Goal: Task Accomplishment & Management: Complete application form

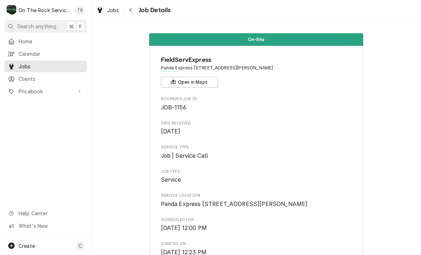
scroll to position [610, 0]
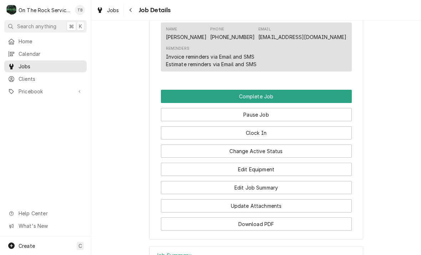
click at [262, 188] on button "Edit Job Summary" at bounding box center [256, 187] width 191 height 13
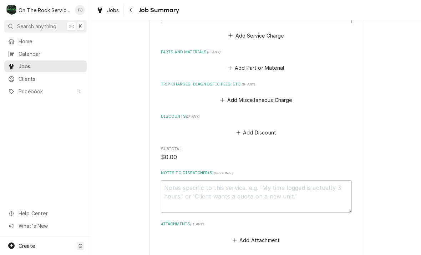
scroll to position [281, 0]
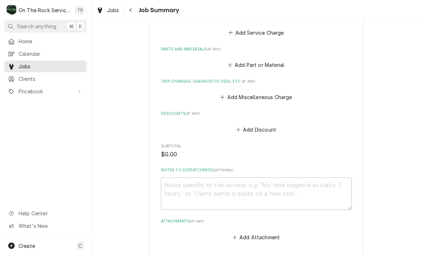
click at [256, 64] on button "Add Part or Material" at bounding box center [256, 65] width 59 height 10
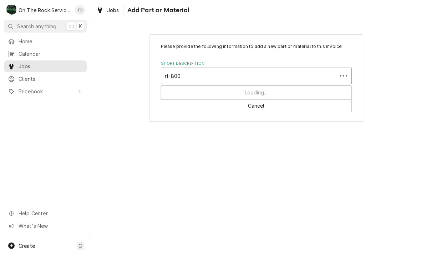
type input "rt-800g"
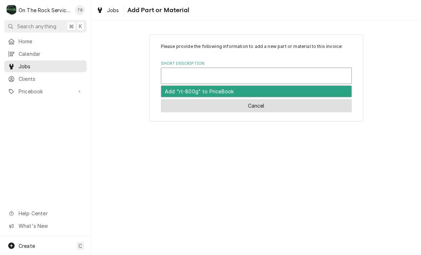
click at [257, 109] on button "Cancel" at bounding box center [256, 105] width 191 height 13
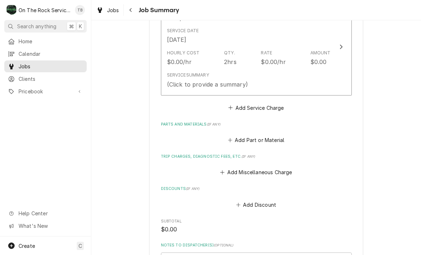
scroll to position [204, 0]
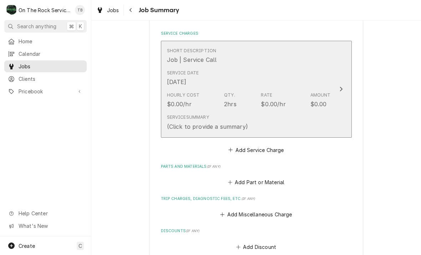
click at [264, 127] on div "Service Summary (Click to provide a summary)" at bounding box center [249, 122] width 164 height 22
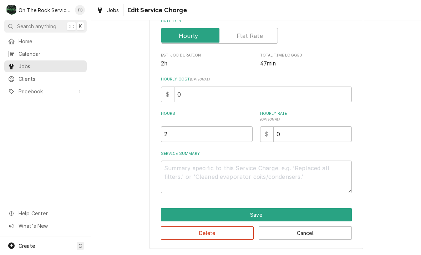
scroll to position [109, 0]
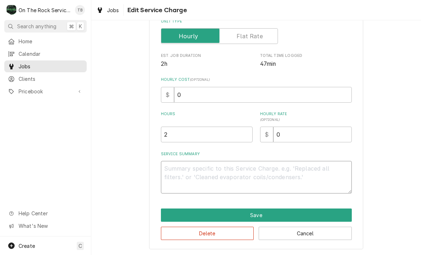
click at [180, 176] on textarea "Service Summary" at bounding box center [256, 177] width 191 height 32
type textarea "x"
type textarea "1"
type textarea "x"
type textarea "10"
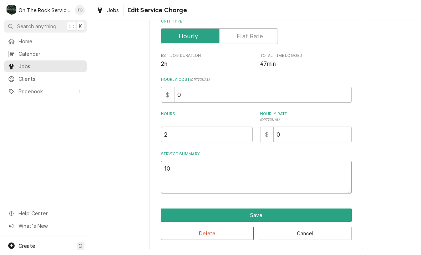
type textarea "x"
type textarea "10/"
type textarea "x"
type textarea "10/1"
type textarea "x"
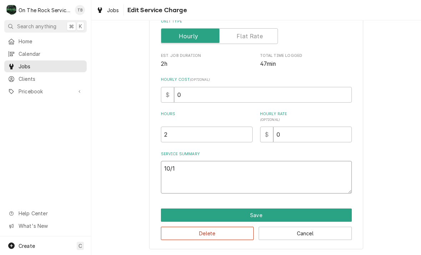
type textarea "10/13"
type textarea "x"
type textarea "10/13/"
type textarea "x"
type textarea "10/13/2"
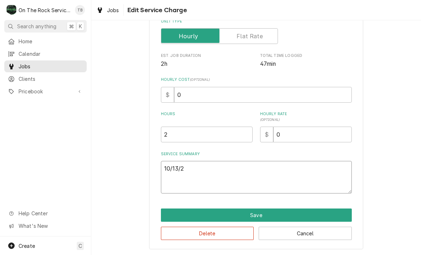
type textarea "x"
type textarea "10/13/25"
type textarea "x"
type textarea "10/13/25"
type textarea "x"
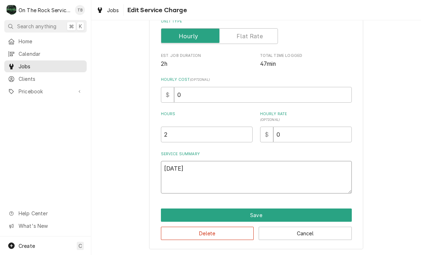
type textarea "10/13/25 t"
type textarea "x"
type textarea "10/13/25 tm"
type textarea "x"
type textarea "10/13/25 tmb"
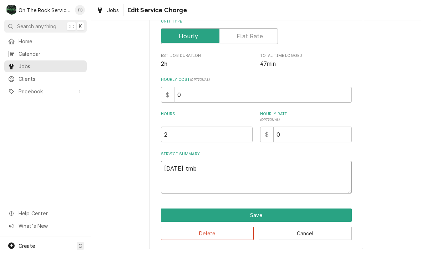
type textarea "x"
type textarea "10/13/25 tmb"
type textarea "x"
type textarea "10/13/25 tmb p"
type textarea "x"
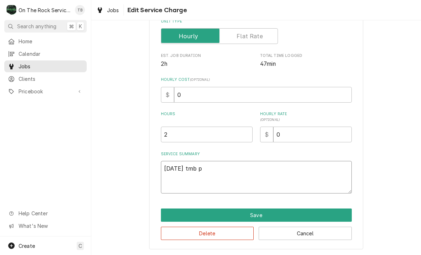
type textarea "10/13/25 tmb pr"
type textarea "x"
type textarea "10/13/25 tmb pro"
type textarea "x"
type textarea "10/13/25 tmb prov"
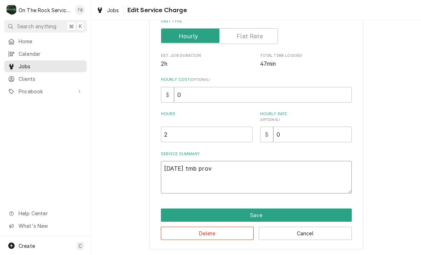
type textarea "x"
type textarea "10/13/25 tmb provi"
type textarea "x"
type textarea "10/13/25 tmb provid"
type textarea "x"
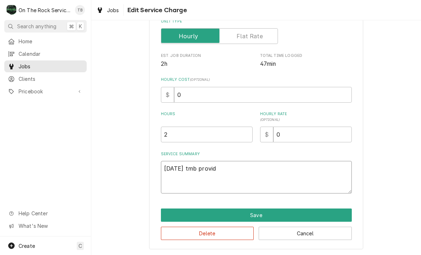
type textarea "10/13/25 tmb provide"
type textarea "x"
type textarea "10/13/25 tmb provide"
type textarea "x"
type textarea "10/13/25 tmb provide s"
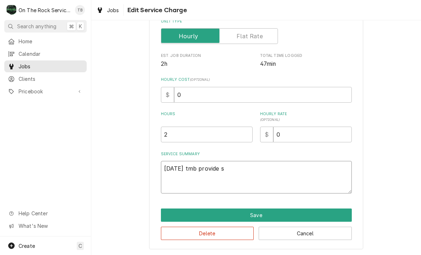
type textarea "x"
type textarea "10/13/25 tmb provide sr"
type textarea "x"
type textarea "10/13/25 tmb provide srv"
type textarea "x"
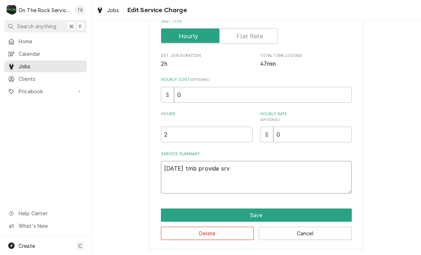
type textarea "10/13/25 tmb provide srvi"
type textarea "x"
type textarea "10/13/25 tmb provide srvic"
type textarea "x"
type textarea "10/13/25 tmb provide srvice"
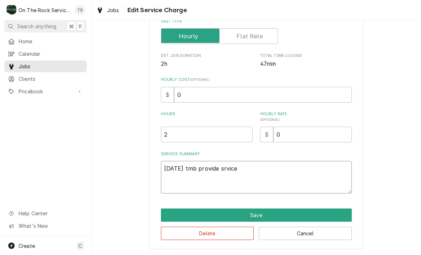
type textarea "x"
type textarea "10/13/25 tmb provide service"
type textarea "x"
type textarea "10/13/25 tmb provide service"
type textarea "x"
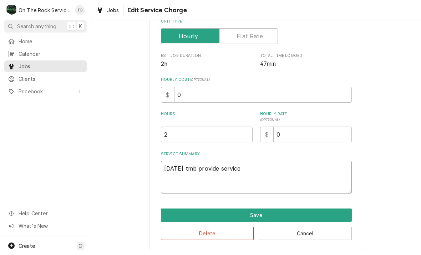
type textarea "10/13/25 tmb provide service p"
type textarea "x"
type textarea "10/13/25 tmb provide service par"
type textarea "x"
type textarea "10/13/25 tmb provide service part"
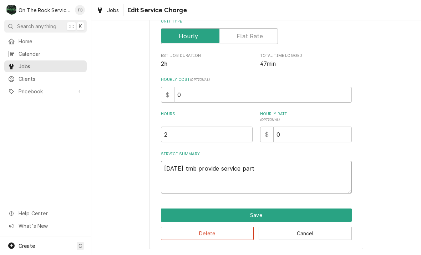
type textarea "x"
type textarea "10/13/25 tmb provide service parts"
type textarea "x"
type textarea "10/13/25 tmb provide service parts"
type textarea "x"
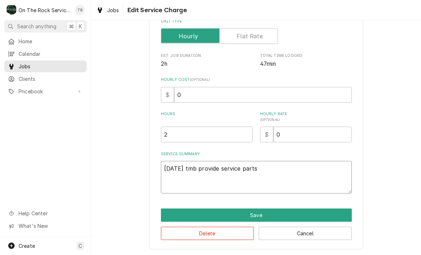
type textarea "10/13/25 tmb provide service parts a"
type textarea "x"
type textarea "10/13/25 tmb provide service parts an"
type textarea "x"
type textarea "10/13/25 tmb provide service parts and"
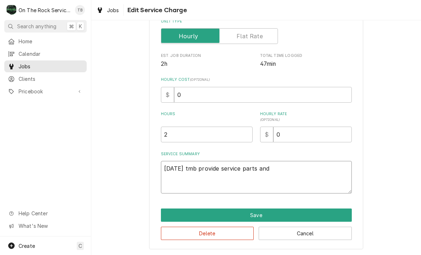
type textarea "x"
type textarea "10/13/25 tmb provide service parts and a"
type textarea "x"
type textarea "10/13/25 tmb provide service parts and al"
type textarea "x"
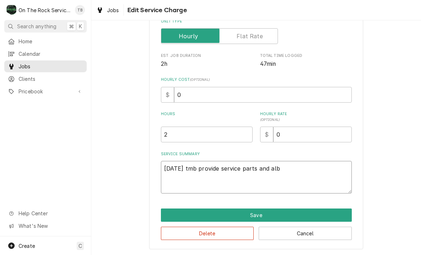
type textarea "10/13/25 tmb provide service parts and albo"
type textarea "x"
type textarea "10/13/25 tmb provide service parts and albor"
type textarea "x"
type textarea "10/13/25 tmb provide service parts and labor"
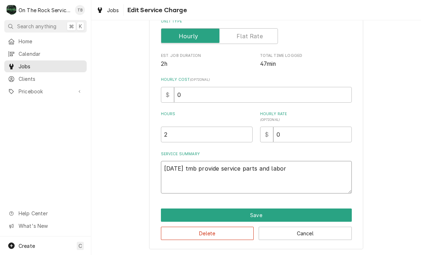
type textarea "x"
type textarea "10/13/25 tmb provide service parts and labor t"
type textarea "x"
type textarea "10/13/25 tmb provide service parts and labor to"
type textarea "x"
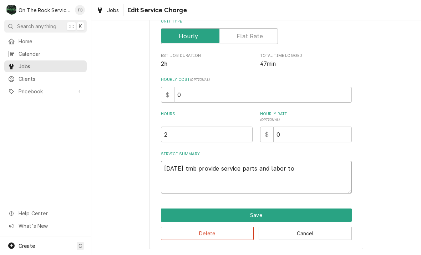
type textarea "10/13/25 tmb provide service parts and labor to"
type textarea "x"
type textarea "10/13/25 tmb provide service parts and labor to d"
type textarea "x"
type textarea "10/13/25 tmb provide service parts and labor to de"
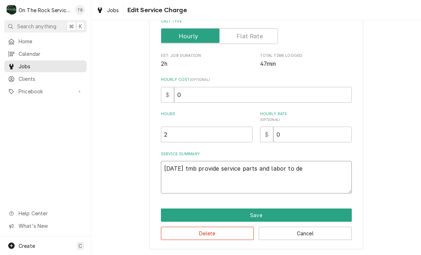
type textarea "x"
type textarea "10/13/25 tmb provide service parts and labor to det"
type textarea "x"
type textarea "10/13/25 tmb provide service parts and labor to dete"
type textarea "x"
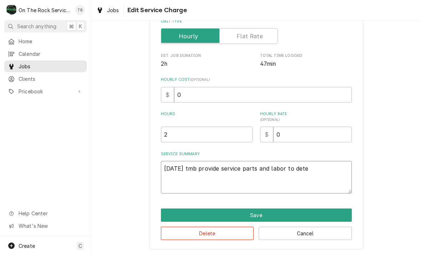
type textarea "10/13/25 tmb provide service parts and labor to deter"
type textarea "x"
type textarea "10/13/25 tmb provide service parts and labor to determ"
type textarea "x"
type textarea "10/13/25 tmb provide service parts and labor to determi"
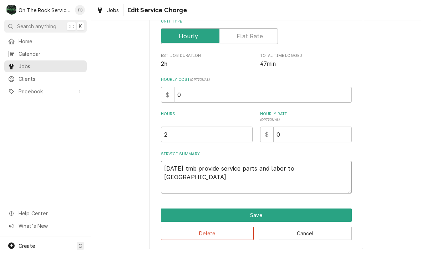
type textarea "x"
type textarea "10/13/25 tmb provide service parts and labor to determine"
type textarea "x"
type textarea "10/13/25 tmb provide service parts and labor to determine"
type textarea "x"
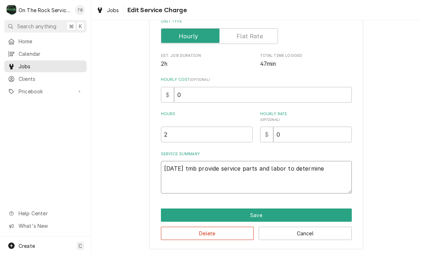
type textarea "10/13/25 tmb provide service parts and labor to determine t"
type textarea "x"
type textarea "10/13/25 tmb provide service parts and labor to determine th"
type textarea "x"
type textarea "10/13/25 tmb provide service parts and labor to determine tha"
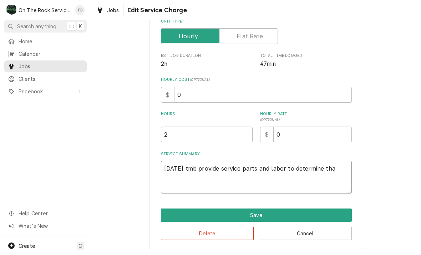
type textarea "x"
type textarea "10/13/25 tmb provide service parts and labor to determine that"
type textarea "x"
type textarea "10/13/25 tmb provide service parts and labor to determine that on"
type textarea "x"
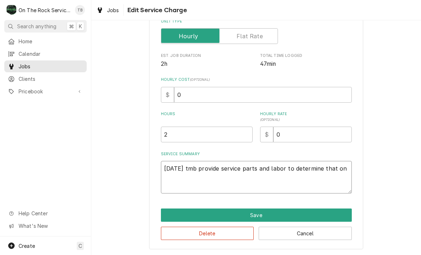
type textarea "10/13/25 tmb provide service parts and labor to determine that on"
type textarea "x"
type textarea "10/13/25 tmb provide service parts and labor to determine that on c"
type textarea "x"
type textarea "10/13/25 tmb provide service parts and labor to determine that on co"
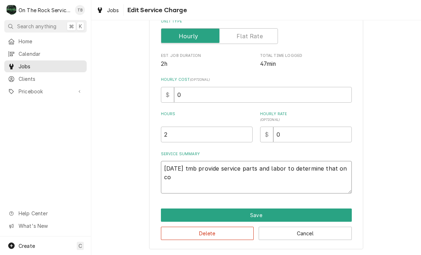
type textarea "x"
type textarea "10/13/25 tmb provide service parts and labor to determine that on con"
type textarea "x"
type textarea "10/13/25 tmb provide service parts and labor to determine that on cond"
type textarea "x"
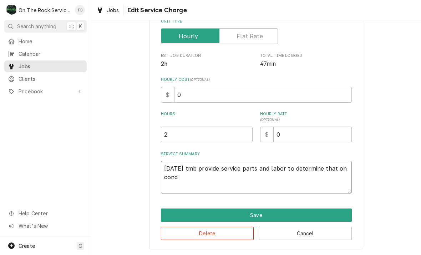
type textarea "10/13/25 tmb provide service parts and labor to determine that on condi"
type textarea "x"
type textarea "10/13/25 tmb provide service parts and labor to determine that on condit"
type textarea "x"
type textarea "10/13/25 tmb provide service parts and labor to determine that on conditi"
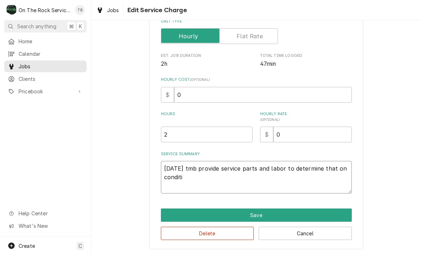
type textarea "x"
type textarea "10/13/25 tmb provide service parts and labor to determine that on condition"
type textarea "x"
type textarea "10/13/25 tmb provide service parts and labor to determine that on conditione"
type textarea "x"
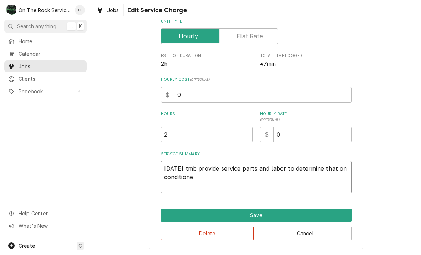
type textarea "10/13/25 tmb provide service parts and labor to determine that on conditioned"
type textarea "x"
type textarea "10/13/25 tmb provide service parts and labor to determine that on conditioned"
type textarea "x"
type textarea "10/13/25 tmb provide service parts and labor to determine that on conditioned m"
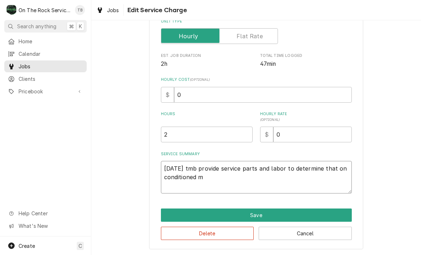
type textarea "x"
type textarea "10/13/25 tmb provide service parts and labor to determine that on conditioned ma"
type textarea "x"
type textarea "10/13/25 tmb provide service parts and labor to determine that on conditioned m…"
type textarea "x"
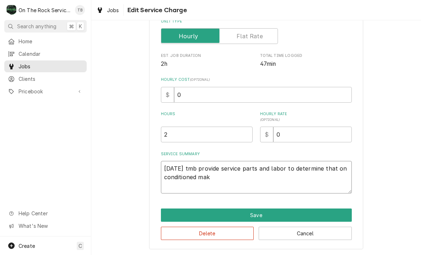
type textarea "10/13/25 tmb provide service parts and labor to determine that on conditioned m…"
type textarea "x"
type textarea "10/13/25 tmb provide service parts and labor to determine that on conditioned m…"
type textarea "x"
type textarea "10/13/25 tmb provide service parts and labor to determine that on conditioned m…"
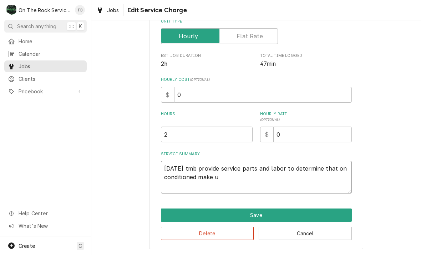
type textarea "x"
type textarea "10/13/25 tmb provide service parts and labor to determine that on conditioned m…"
type textarea "x"
type textarea "10/13/25 tmb provide service parts and labor to determine that on conditioned m…"
type textarea "x"
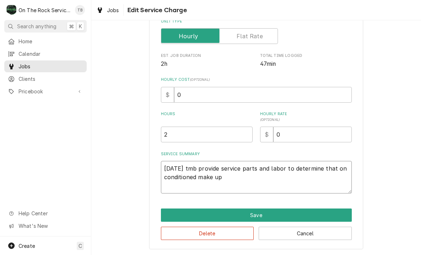
type textarea "10/13/25 tmb provide service parts and labor to determine that on conditioned m…"
type textarea "x"
type textarea "10/13/25 tmb provide service parts and labor to determine that on conditioned m…"
type textarea "x"
type textarea "10/13/25 tmb provide service parts and labor to determine that on conditioned m…"
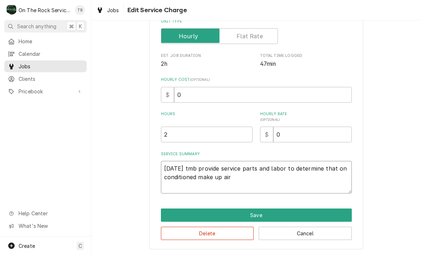
type textarea "x"
type textarea "10/13/25 tmb provide service parts and labor to determine that on conditioned m…"
type textarea "x"
type textarea "10/13/25 tmb provide service parts and labor to determine that on conditioned m…"
type textarea "x"
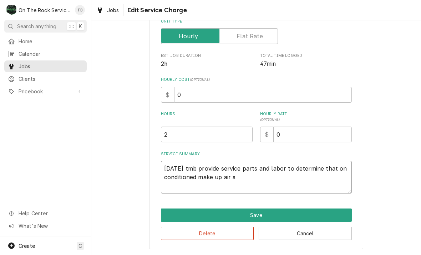
type textarea "10/13/25 tmb provide service parts and labor to determine that on conditioned m…"
type textarea "x"
type textarea "10/13/25 tmb provide service parts and labor to determine that on conditioned m…"
type textarea "x"
type textarea "10/13/25 tmb provide service parts and labor to determine that on conditioned m…"
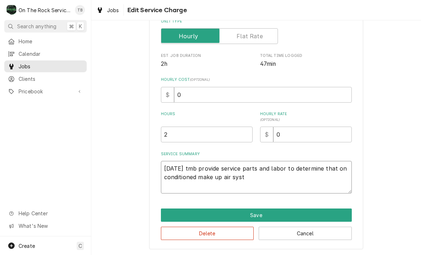
type textarea "x"
type textarea "10/13/25 tmb provide service parts and labor to determine that on conditioned m…"
type textarea "x"
type textarea "10/13/25 tmb provide service parts and labor to determine that on conditioned m…"
type textarea "x"
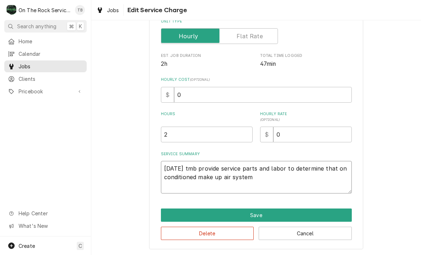
type textarea "10/13/25 tmb provide service parts and labor to determine that on conditioned m…"
type textarea "x"
type textarea "10/13/25 tmb provide service parts and labor to determine that on conditioned m…"
type textarea "x"
type textarea "10/13/25 tmb provide service parts and labor to determine that on conditioned m…"
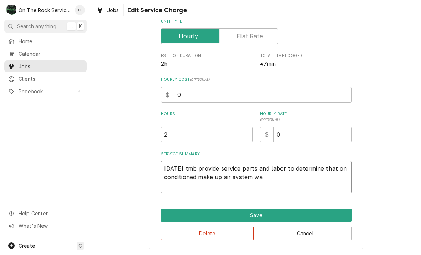
type textarea "x"
type textarea "10/13/25 tmb provide service parts and labor to determine that on conditioned m…"
type textarea "x"
type textarea "10/13/25 tmb provide service parts and labor to determine that on conditioned m…"
type textarea "x"
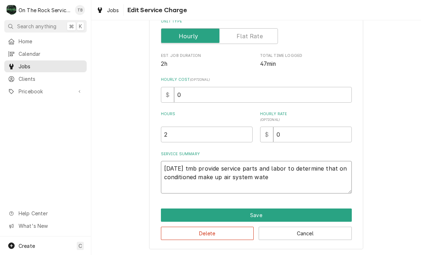
type textarea "10/13/25 tmb provide service parts and labor to determine that on conditioned m…"
type textarea "x"
type textarea "10/13/25 tmb provide service parts and labor to determine that on conditioned m…"
type textarea "x"
type textarea "10/13/25 tmb provide service parts and labor to determine that on conditioned m…"
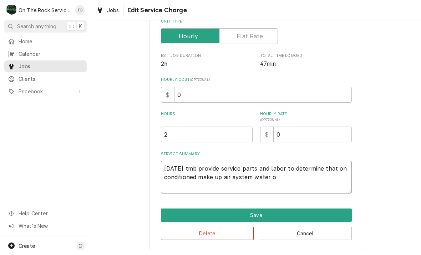
type textarea "x"
type textarea "10/13/25 tmb provide service parts and labor to determine that on conditioned m…"
type textarea "x"
type textarea "10/13/25 tmb provide service parts and labor to determine that on conditioned m…"
type textarea "x"
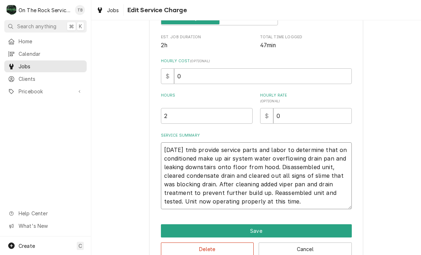
scroll to position [126, 0]
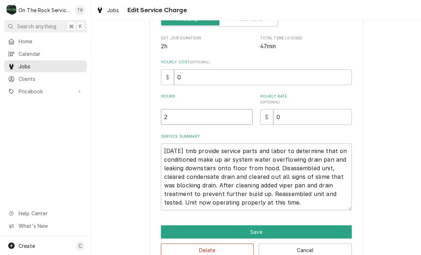
click at [187, 119] on input "2" at bounding box center [207, 117] width 92 height 16
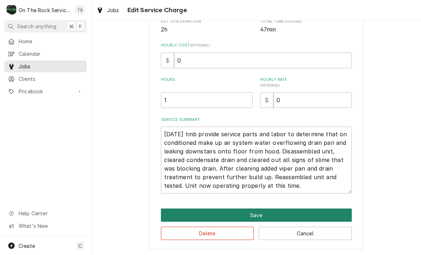
click at [261, 215] on button "Save" at bounding box center [256, 214] width 191 height 13
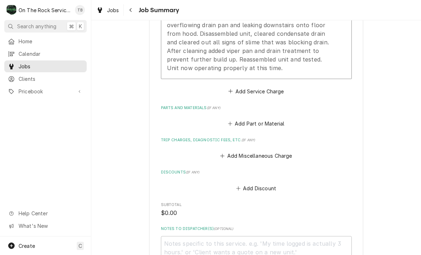
scroll to position [282, 0]
click at [264, 151] on button "Add Miscellaneous Charge" at bounding box center [256, 155] width 74 height 10
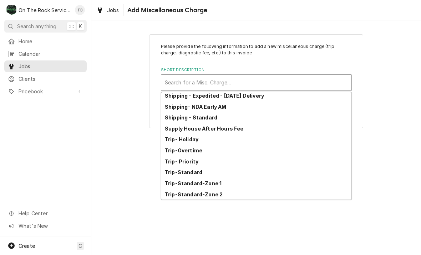
scroll to position [122, 0]
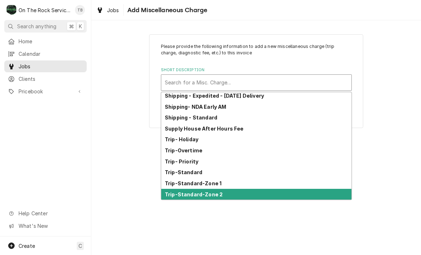
click at [212, 189] on div "Trip-Standard-Zone 2" at bounding box center [256, 194] width 190 height 11
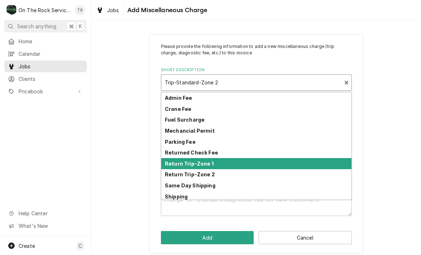
click at [211, 166] on strong "Return Trip-Zone 1" at bounding box center [189, 163] width 49 height 6
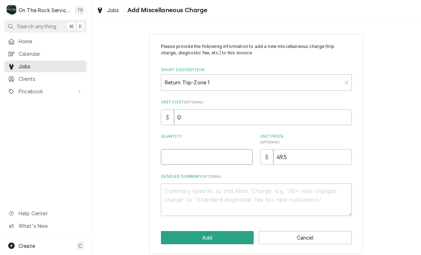
click at [205, 157] on input "Quantity" at bounding box center [207, 157] width 92 height 16
click at [404, 151] on div "Please provide the following information to add a new miscellaneous charge (tri…" at bounding box center [256, 143] width 330 height 231
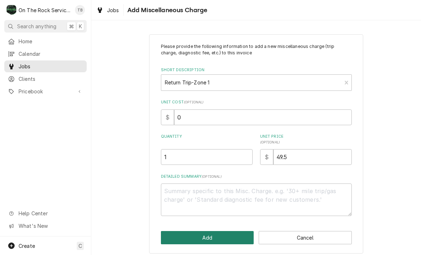
click at [207, 237] on button "Add" at bounding box center [207, 237] width 93 height 13
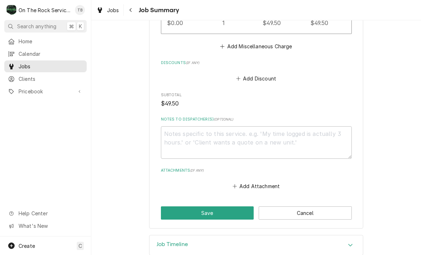
scroll to position [450, 0]
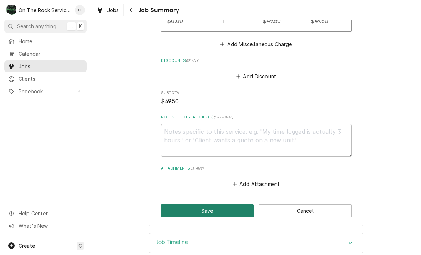
click at [209, 207] on button "Save" at bounding box center [207, 210] width 93 height 13
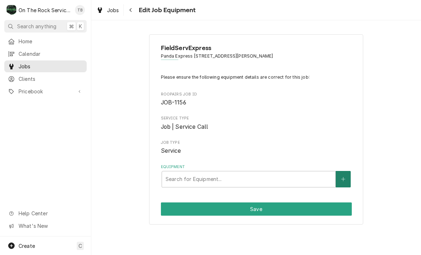
click at [347, 177] on button "Equipment" at bounding box center [343, 179] width 15 height 16
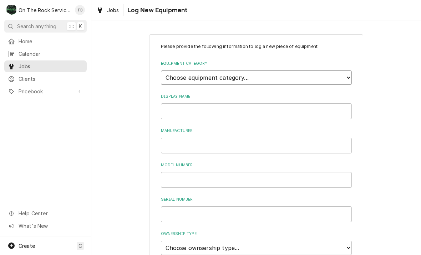
click at [350, 78] on select "Choose equipment category... Cooking Equipment Fryers Ice Machines Ovens and Ra…" at bounding box center [256, 77] width 191 height 14
select select "15"
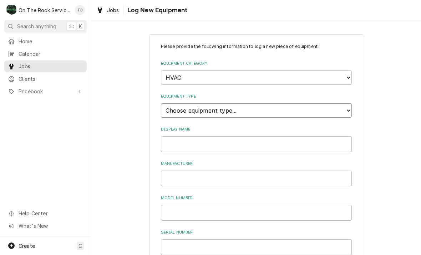
click at [233, 106] on select "Choose equipment type... Condenser Furnace Chiller Air Handler VRF Mini Split M…" at bounding box center [256, 110] width 191 height 14
select select "124"
click at [278, 136] on input "Display Name" at bounding box center [256, 144] width 191 height 16
type input "Conditioned make up air for hood"
click at [180, 173] on input "Manufacturer" at bounding box center [256, 178] width 191 height 16
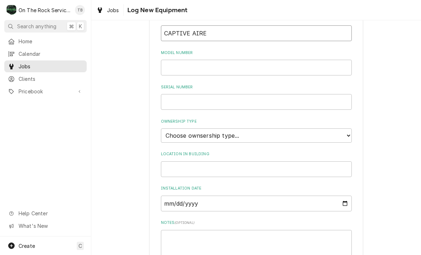
scroll to position [142, 0]
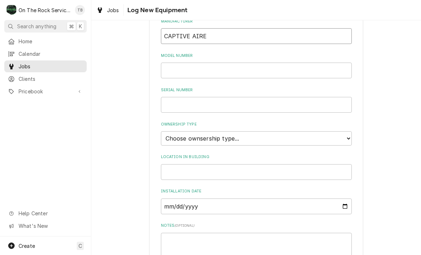
type input "CAPTIVE AIRE"
click at [175, 64] on input "Model Number" at bounding box center [256, 70] width 191 height 16
type input "A3-D.500-24D-MPU"
click at [181, 97] on input "Serial Number" at bounding box center [256, 105] width 191 height 16
type input "JOB 4660346"
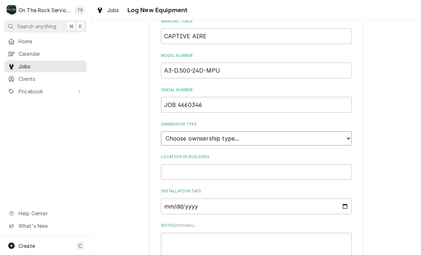
click at [347, 131] on select "Choose ownsership type... Unknown Owned Leased Rented" at bounding box center [256, 138] width 191 height 14
select select "0"
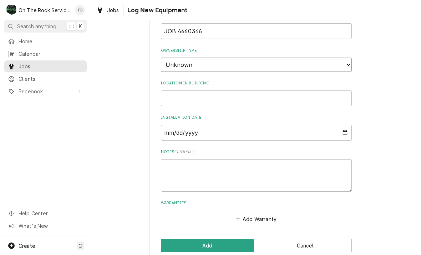
scroll to position [215, 0]
click at [194, 91] on input "Location in Building" at bounding box center [256, 99] width 191 height 16
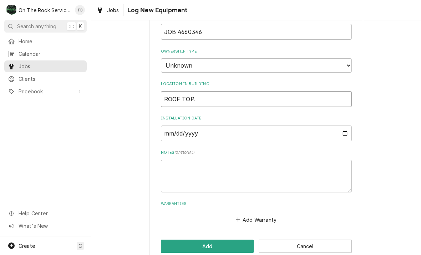
type input "ROOF TOP."
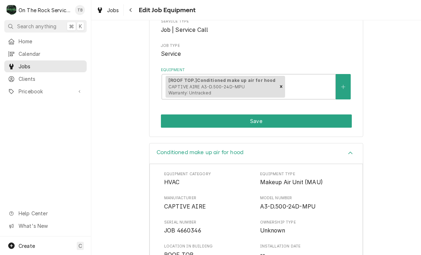
scroll to position [103, 0]
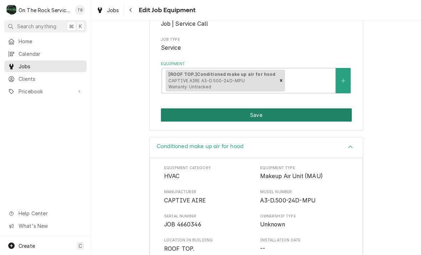
click at [272, 112] on button "Save" at bounding box center [256, 114] width 191 height 13
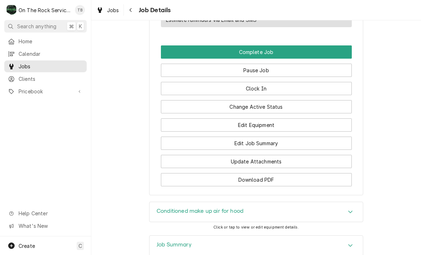
scroll to position [741, 0]
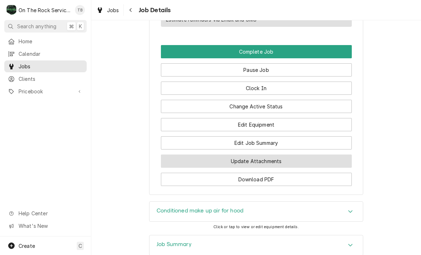
click at [253, 159] on button "Update Attachments" at bounding box center [256, 160] width 191 height 13
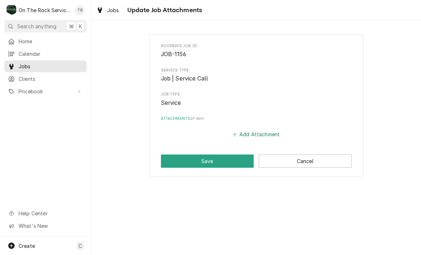
click at [250, 137] on button "Add Attachment" at bounding box center [256, 134] width 50 height 10
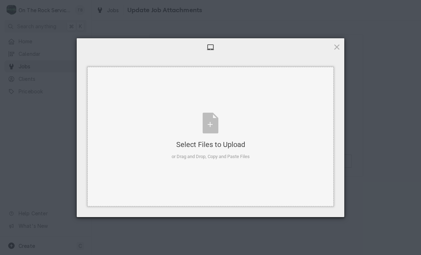
click at [217, 133] on div "Select Files to Upload or Drag and Drop, Copy and Paste Files" at bounding box center [211, 135] width 78 height 47
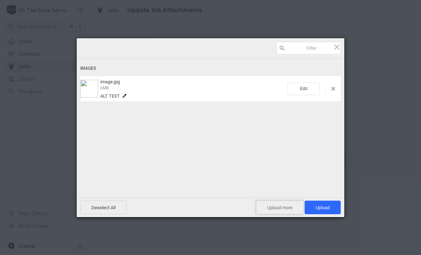
click at [282, 209] on span "Upload more" at bounding box center [279, 207] width 47 height 14
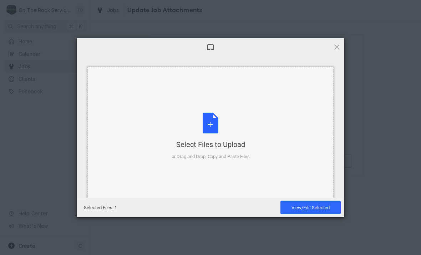
click at [211, 127] on div "Select Files to Upload or Drag and Drop, Copy and Paste Files" at bounding box center [211, 135] width 78 height 47
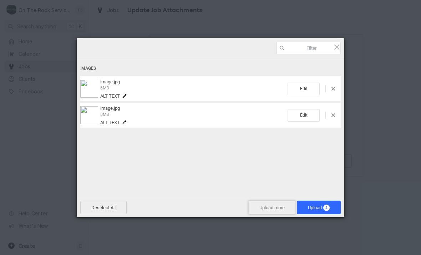
click at [260, 210] on span "Upload more" at bounding box center [272, 207] width 47 height 14
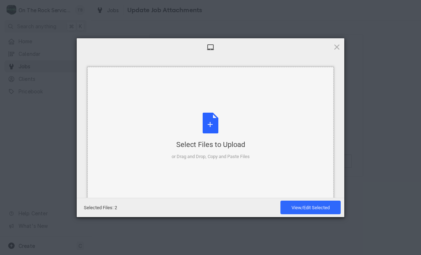
click at [215, 128] on div "Select Files to Upload or Drag and Drop, Copy and Paste Files" at bounding box center [211, 135] width 78 height 47
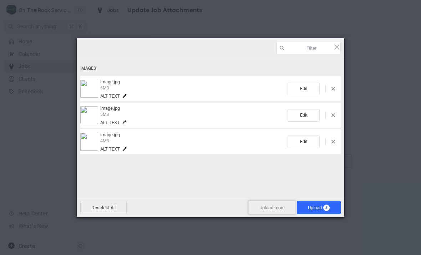
click at [272, 209] on span "Upload more" at bounding box center [272, 207] width 47 height 14
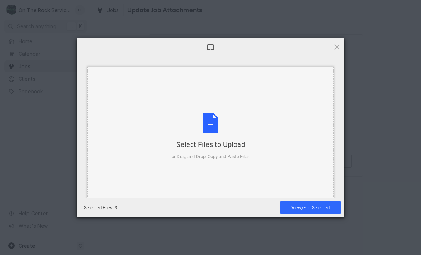
click at [217, 126] on div "Select Files to Upload or Drag and Drop, Copy and Paste Files" at bounding box center [211, 135] width 78 height 47
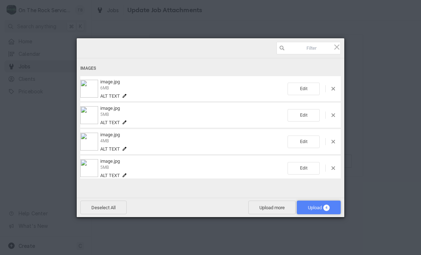
click at [315, 211] on span "Upload 4" at bounding box center [319, 207] width 44 height 14
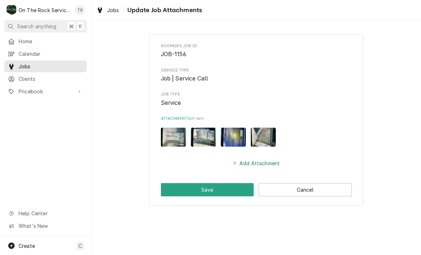
click at [249, 159] on button "Add Attachment" at bounding box center [256, 163] width 50 height 10
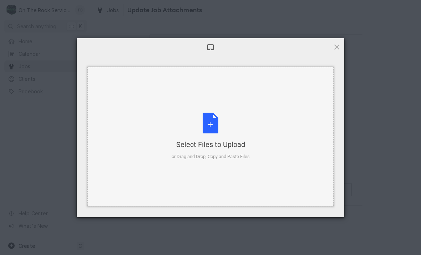
click at [212, 126] on div "Select Files to Upload or Drag and Drop, Copy and Paste Files" at bounding box center [211, 135] width 78 height 47
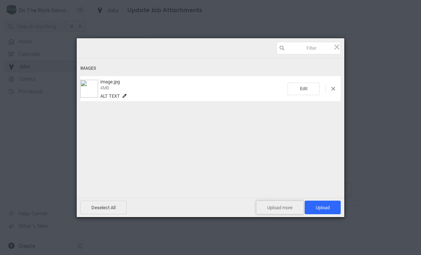
click at [282, 209] on span "Upload more" at bounding box center [279, 207] width 47 height 14
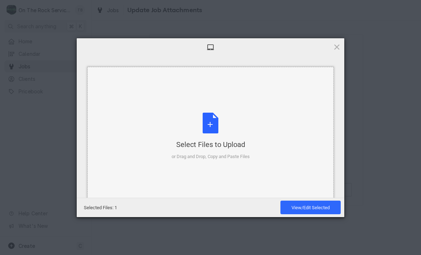
click at [215, 127] on div "Select Files to Upload or Drag and Drop, Copy and Paste Files" at bounding box center [211, 135] width 78 height 47
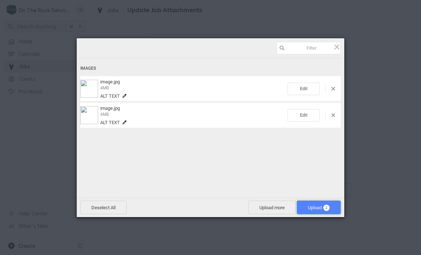
click at [317, 209] on span "Upload 2" at bounding box center [319, 207] width 22 height 5
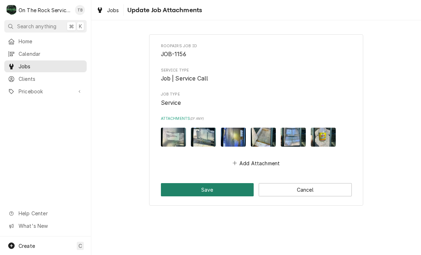
click at [230, 191] on button "Save" at bounding box center [207, 189] width 93 height 13
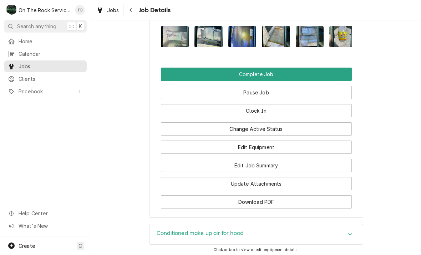
scroll to position [768, 0]
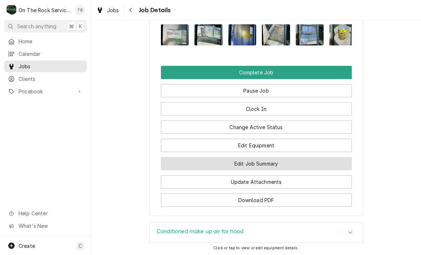
click at [260, 161] on button "Edit Job Summary" at bounding box center [256, 163] width 191 height 13
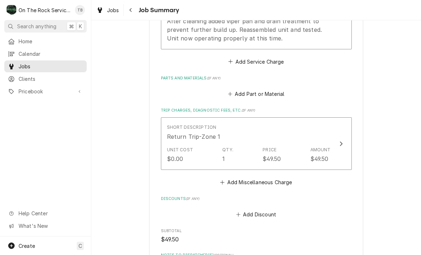
scroll to position [311, 0]
click at [270, 94] on button "Add Part or Material" at bounding box center [256, 94] width 59 height 10
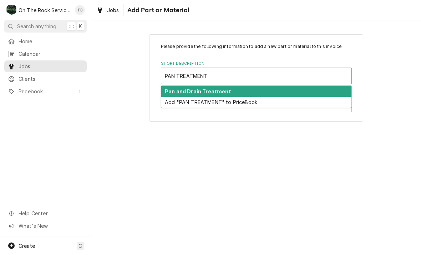
click at [219, 90] on strong "Pan and Drain Treatment" at bounding box center [198, 91] width 66 height 6
type input "PAN TREATMENT"
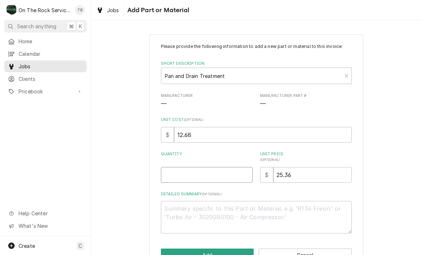
click at [180, 172] on input "Quantity" at bounding box center [207, 175] width 92 height 16
type textarea "x"
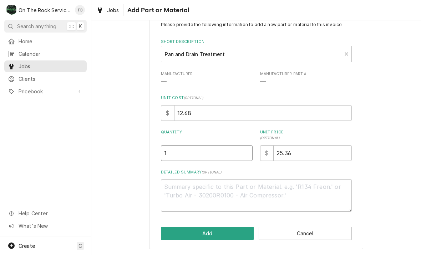
scroll to position [21, 0]
type input "1"
click at [111, 187] on div "Please provide the following information to add a new part or material to this …" at bounding box center [256, 131] width 330 height 249
click at [183, 195] on textarea "Detailed Summary ( optional )" at bounding box center [256, 196] width 191 height 32
type textarea "x"
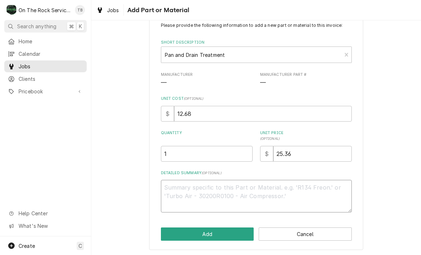
type textarea "V"
type textarea "x"
type textarea "VI"
type textarea "x"
type textarea "VIP"
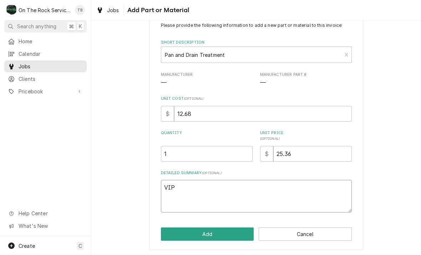
type textarea "x"
type textarea "VIPE"
type textarea "x"
type textarea "VIPER"
type textarea "x"
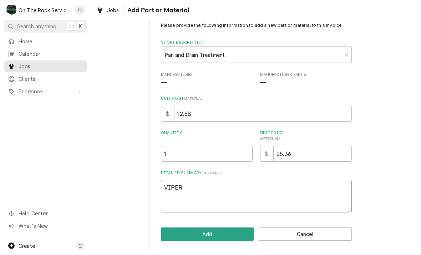
type textarea "VIPER"
type textarea "x"
type textarea "VIPER P"
type textarea "x"
type textarea "VIPER PA"
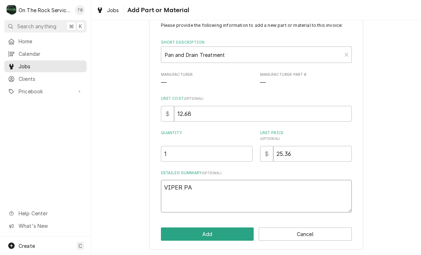
type textarea "x"
type textarea "VIPER PAN"
type textarea "x"
type textarea "VIPER PAN"
type textarea "x"
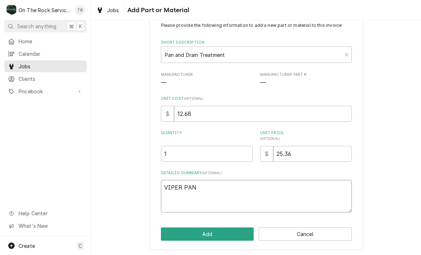
type textarea "VIPER PAN A"
type textarea "x"
type textarea "VIPER PAN AN"
type textarea "x"
type textarea "VIPER PAN AND"
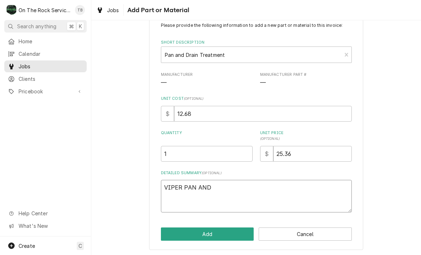
type textarea "x"
type textarea "VIPER PAN AND"
type textarea "x"
type textarea "VIPER PAN AND D"
type textarea "x"
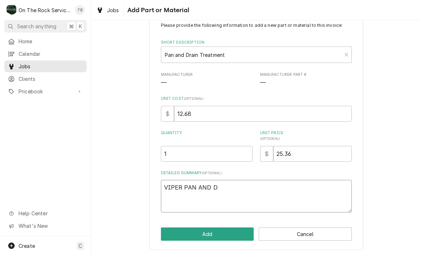
type textarea "VIPER PAN AND DR"
type textarea "x"
type textarea "VIPER PAN AND DRA"
type textarea "x"
type textarea "VIPER PAN AND DRAI"
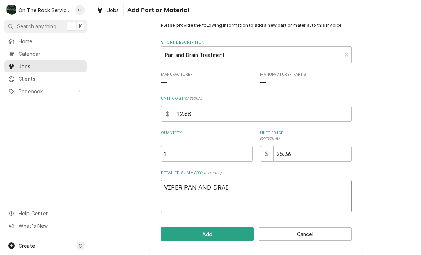
type textarea "x"
type textarea "VIPER PAN AND DRAIN"
type textarea "x"
type textarea "VIPER PAN AND DRAIN T"
type textarea "x"
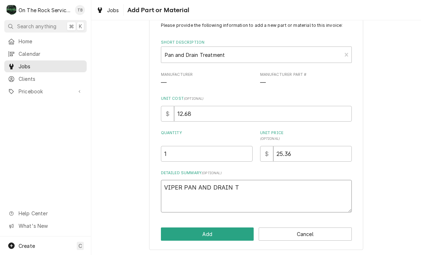
type textarea "VIPER PAN AND DRAIN TR"
type textarea "x"
type textarea "VIPER PAN AND DRAIN TRE"
type textarea "x"
type textarea "VIPER PAN AND DRAIN TREA"
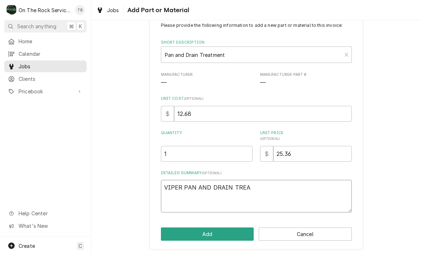
type textarea "x"
type textarea "VIPER PAN AND DRAIN TREAT"
type textarea "x"
type textarea "VIPER PAN AND DRAIN TREATM"
type textarea "x"
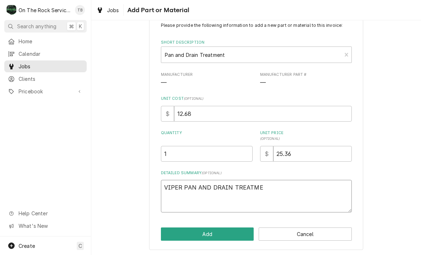
type textarea "VIPER PAN AND DRAIN TREATMEN"
type textarea "x"
type textarea "VIPER PAN AND DRAIN TREATMENT"
type textarea "x"
type textarea "VIPER PAN AND DRAIN TREATMENT"
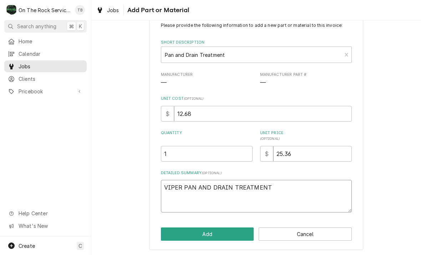
type textarea "x"
type textarea "VIPER PAN AND DRAIN TREATMENT S"
type textarea "x"
type textarea "VIPER PAN AND DRAIN TREATMENT SO"
type textarea "x"
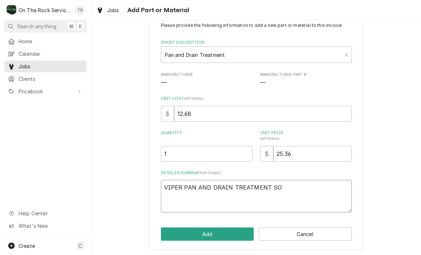
type textarea "VIPER PAN AND DRAIN TREATMENT SOL"
type textarea "x"
type textarea "VIPER PAN AND DRAIN TREATMENT SOLU"
type textarea "x"
type textarea "VIPER PAN AND DRAIN TREATMENT SOLUT"
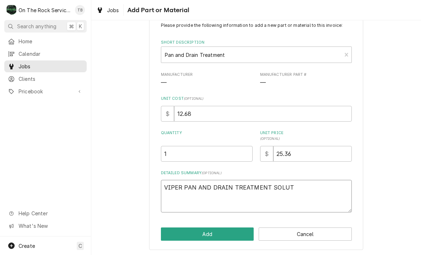
type textarea "x"
type textarea "VIPER PAN AND DRAIN TREATMENT SOLUTI"
type textarea "x"
type textarea "VIPER PAN AND DRAIN TREATMENT SOLUTION"
type textarea "x"
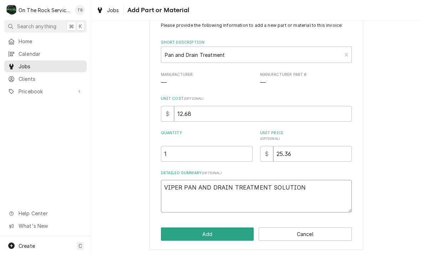
type textarea "VIPER PAN AND DRAIN TREATMENT SOLUTION"
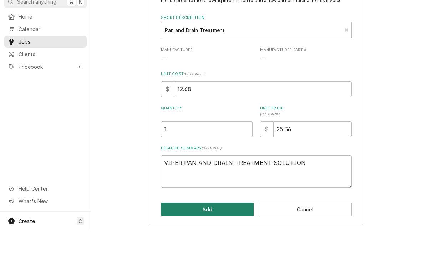
click at [214, 227] on button "Add" at bounding box center [207, 233] width 93 height 13
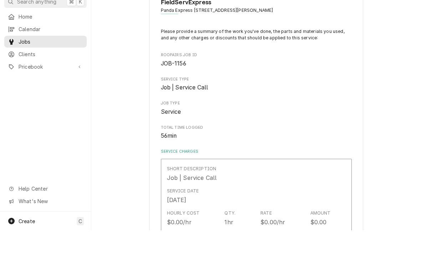
scroll to position [311, 0]
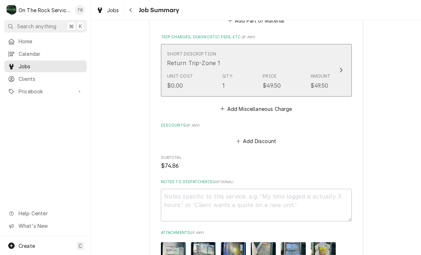
click at [234, 67] on div "Short Description Return Trip-Zone 1" at bounding box center [249, 59] width 164 height 22
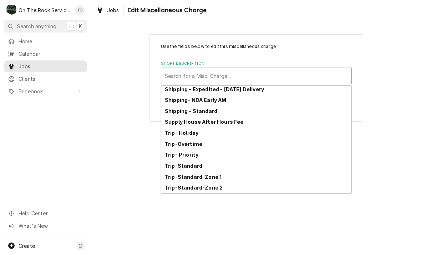
scroll to position [122, 0]
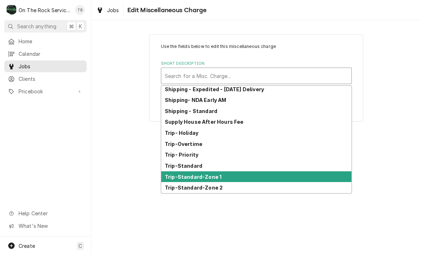
click at [214, 178] on strong "Trip-Standard-Zone 1" at bounding box center [193, 177] width 57 height 6
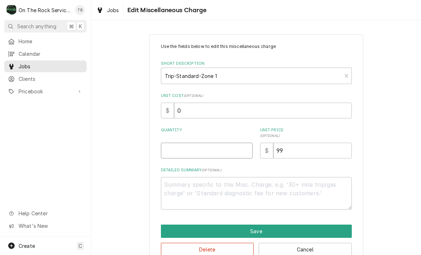
click at [185, 151] on input "Quantity" at bounding box center [207, 150] width 92 height 16
type textarea "x"
type input "1"
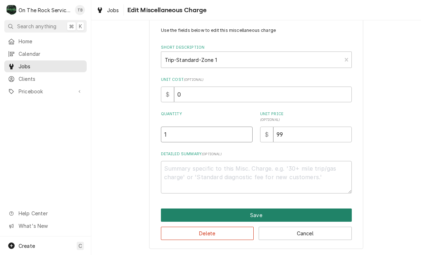
click at [254, 218] on button "Save" at bounding box center [256, 214] width 191 height 13
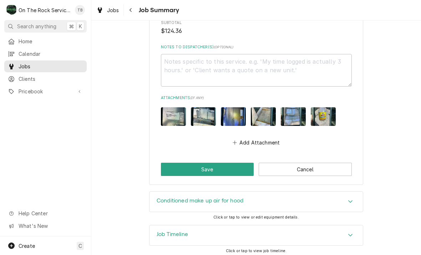
scroll to position [620, 0]
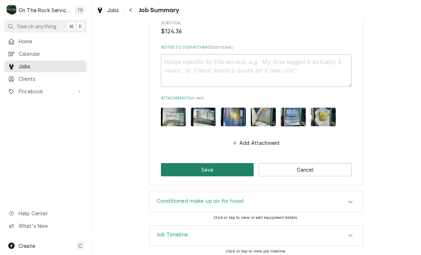
click at [213, 169] on button "Save" at bounding box center [207, 169] width 93 height 13
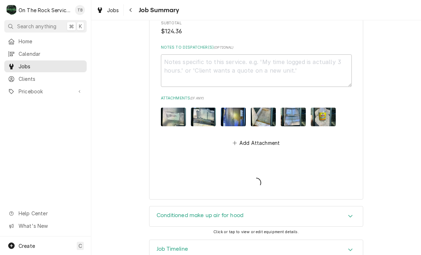
type textarea "x"
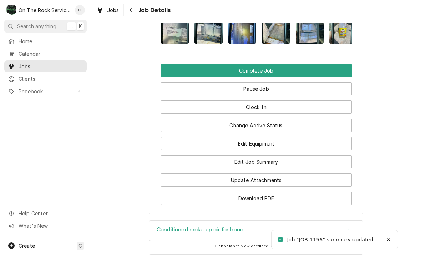
scroll to position [777, 0]
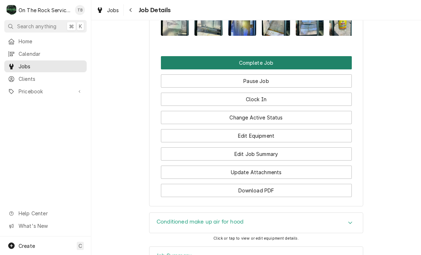
click at [259, 58] on button "Complete Job" at bounding box center [256, 62] width 191 height 13
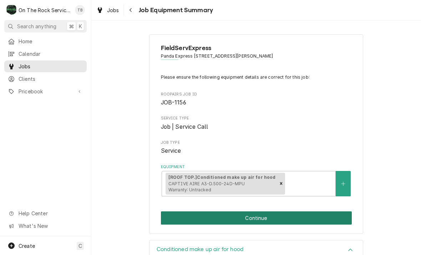
click at [264, 216] on button "Continue" at bounding box center [256, 217] width 191 height 13
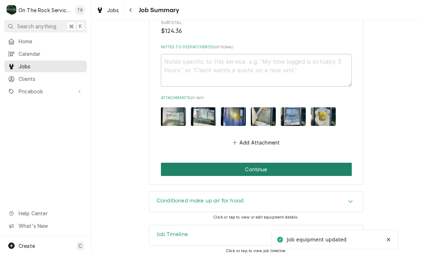
click at [249, 167] on button "Continue" at bounding box center [256, 168] width 191 height 13
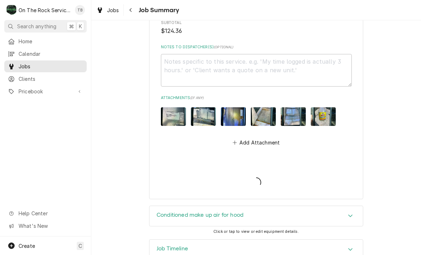
scroll to position [620, 0]
type textarea "x"
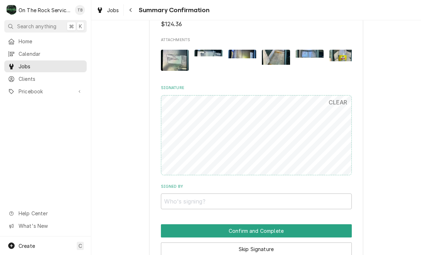
scroll to position [527, 0]
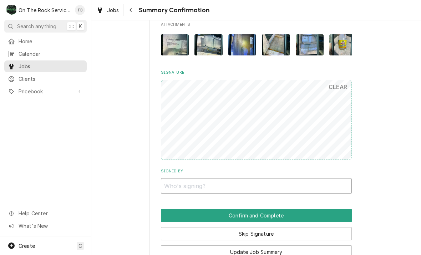
click at [202, 181] on input "Signed By" at bounding box center [256, 186] width 191 height 16
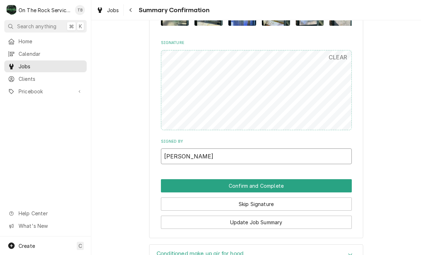
scroll to position [563, 0]
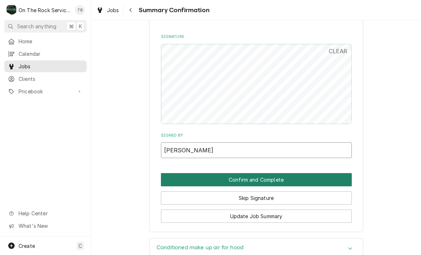
type input "MARKOS HERMOSO"
click at [245, 173] on button "Confirm and Complete" at bounding box center [256, 179] width 191 height 13
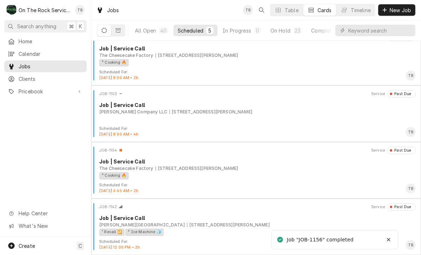
scroll to position [68, 0]
click at [195, 32] on div "Scheduled" at bounding box center [191, 30] width 26 height 7
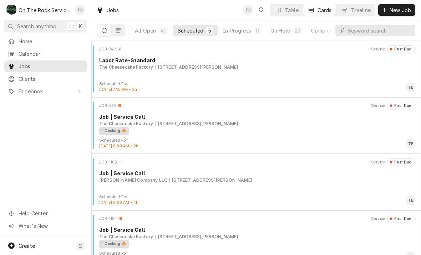
scroll to position [0, 0]
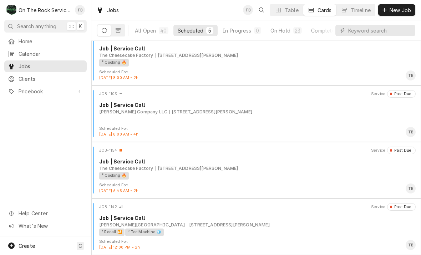
scroll to position [68, 0]
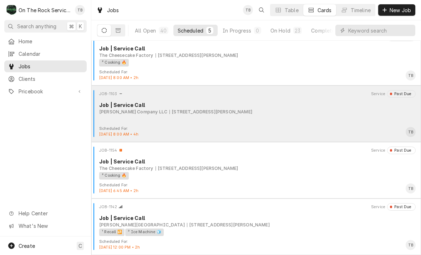
click at [325, 130] on div "Scheduled For: Oct 6th, 2025 - 8:00 AM • 4h TB" at bounding box center [256, 131] width 324 height 11
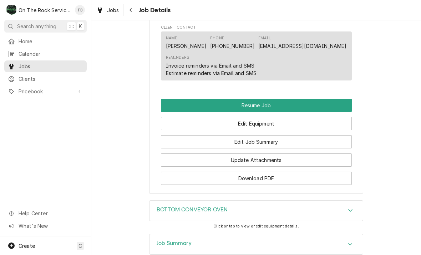
scroll to position [789, 0]
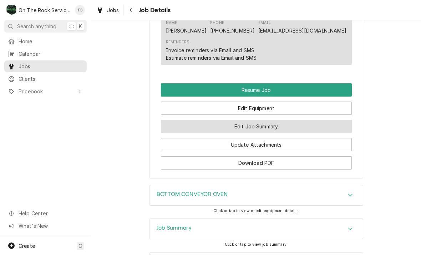
click at [275, 126] on button "Edit Job Summary" at bounding box center [256, 126] width 191 height 13
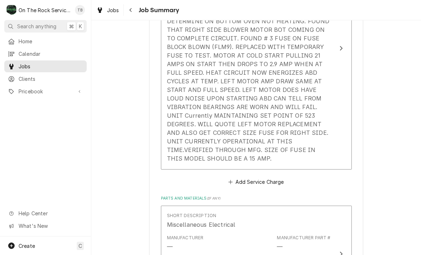
scroll to position [390, 0]
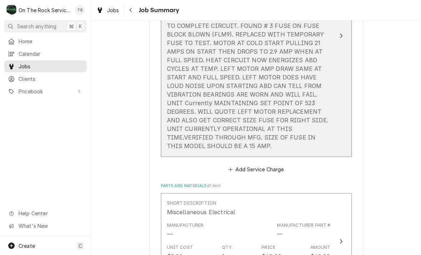
click at [327, 136] on div "[DATE] TMB PROVIDE SERVICE PARTS AND LABIR TO DETERMINE ON BOTTOM OVEN NOT HEAT…" at bounding box center [249, 73] width 164 height 154
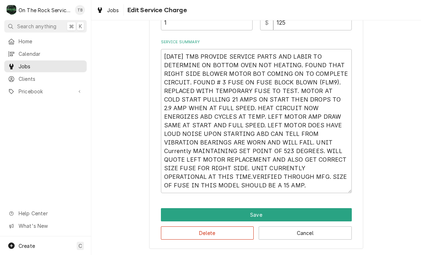
scroll to position [98, 0]
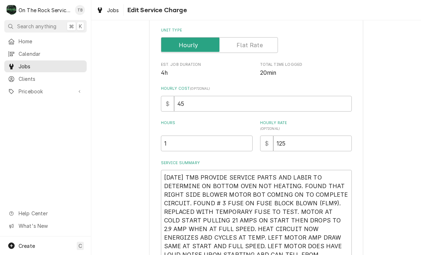
type textarea "x"
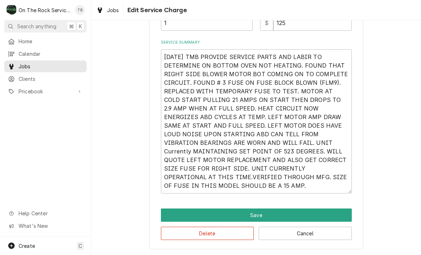
scroll to position [220, 0]
click at [192, 188] on textarea "9/25/25 TMB PROVIDE SERVICE PARTS AND LABIR TO DETERMINE ON BOTTOM OVEN NOT HEA…" at bounding box center [256, 121] width 191 height 144
type textarea "9/25/25 TMB PROVIDE SERVICE PARTS AND LABIR TO DETERMINE ON BOTTOM OVEN NOT HEA…"
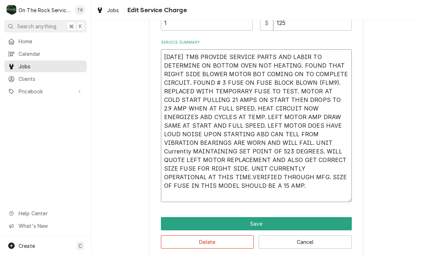
type textarea "x"
type textarea "9/25/25 TMB PROVIDE SERVICE PARTS AND LABIR TO DETERMINE ON BOTTOM OVEN NOT HEA…"
type textarea "x"
type textarea "9/25/25 TMB PROVIDE SERVICE PARTS AND LABIR TO DETERMINE ON BOTTOM OVEN NOT HEA…"
type textarea "x"
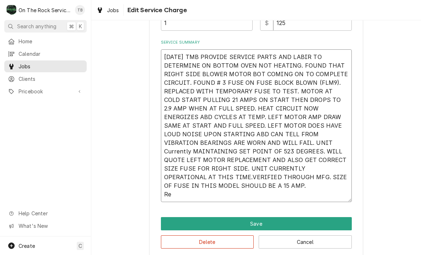
type textarea "9/25/25 TMB PROVIDE SERVICE PARTS AND LABIR TO DETERMINE ON BOTTOM OVEN NOT HEA…"
type textarea "x"
type textarea "9/25/25 TMB PROVIDE SERVICE PARTS AND LABIR TO DETERMINE ON BOTTOM OVEN NOT HEA…"
type textarea "x"
type textarea "9/25/25 TMB PROVIDE SERVICE PARTS AND LABIR TO DETERMINE ON BOTTOM OVEN NOT HEA…"
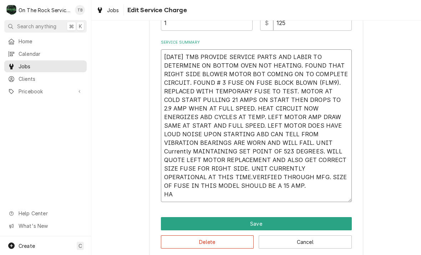
type textarea "x"
type textarea "9/25/25 TMB PROVIDE SERVICE PARTS AND LABIR TO DETERMINE ON BOTTOM OVEN NOT HEA…"
type textarea "x"
type textarea "9/25/25 TMB PROVIDE SERVICE PARTS AND LABIR TO DETERMINE ON BOTTOM OVEN NOT HEA…"
type textarea "x"
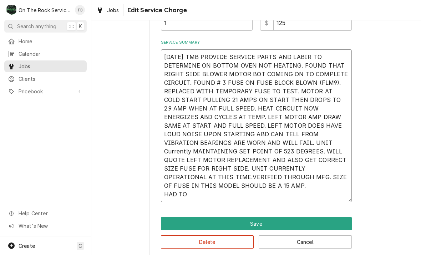
type textarea "9/25/25 TMB PROVIDE SERVICE PARTS AND LABIR TO DETERMINE ON BOTTOM OVEN NOT HEA…"
type textarea "x"
type textarea "9/25/25 TMB PROVIDE SERVICE PARTS AND LABIR TO DETERMINE ON BOTTOM OVEN NOT HEA…"
type textarea "x"
type textarea "9/25/25 TMB PROVIDE SERVICE PARTS AND LABIR TO DETERMINE ON BOTTOM OVEN NOT HEA…"
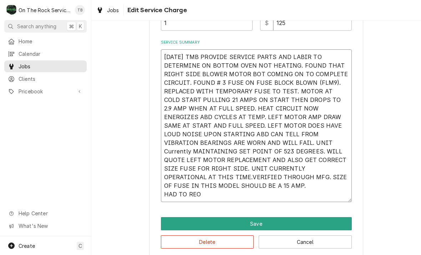
type textarea "x"
type textarea "9/25/25 TMB PROVIDE SERVICE PARTS AND LABIR TO DETERMINE ON BOTTOM OVEN NOT HEA…"
type textarea "x"
type textarea "9/25/25 TMB PROVIDE SERVICE PARTS AND LABIR TO DETERMINE ON BOTTOM OVEN NOT HEA…"
type textarea "x"
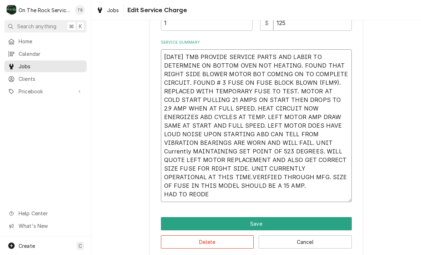
type textarea "9/25/25 TMB PROVIDE SERVICE PARTS AND LABIR TO DETERMINE ON BOTTOM OVEN NOT HEA…"
type textarea "x"
type textarea "9/25/25 TMB PROVIDE SERVICE PARTS AND LABIR TO DETERMINE ON BOTTOM OVEN NOT HEA…"
type textarea "x"
type textarea "9/25/25 TMB PROVIDE SERVICE PARTS AND LABIR TO DETERMINE ON BOTTOM OVEN NOT HEA…"
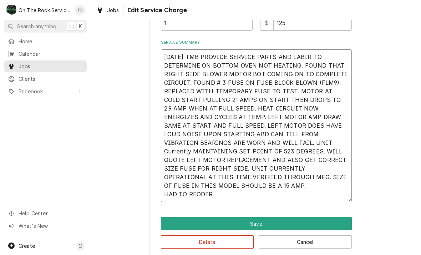
type textarea "x"
type textarea "9/25/25 TMB PROVIDE SERVICE PARTS AND LABIR TO DETERMINE ON BOTTOM OVEN NOT HEA…"
type textarea "x"
type textarea "9/25/25 TMB PROVIDE SERVICE PARTS AND LABIR TO DETERMINE ON BOTTOM OVEN NOT HEA…"
type textarea "x"
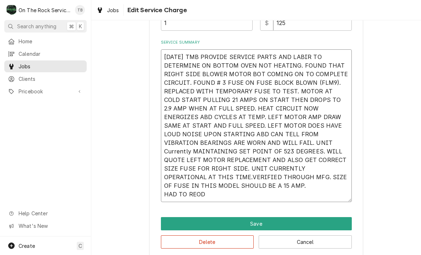
type textarea "9/25/25 TMB PROVIDE SERVICE PARTS AND LABIR TO DETERMINE ON BOTTOM OVEN NOT HEA…"
type textarea "x"
type textarea "9/25/25 TMB PROVIDE SERVICE PARTS AND LABIR TO DETERMINE ON BOTTOM OVEN NOT HEA…"
type textarea "x"
type textarea "9/25/25 TMB PROVIDE SERVICE PARTS AND LABIR TO DETERMINE ON BOTTOM OVEN NOT HEA…"
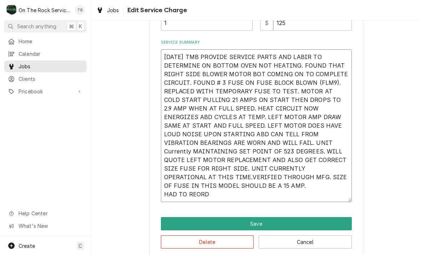
type textarea "x"
type textarea "9/25/25 TMB PROVIDE SERVICE PARTS AND LABIR TO DETERMINE ON BOTTOM OVEN NOT HEA…"
type textarea "x"
type textarea "9/25/25 TMB PROVIDE SERVICE PARTS AND LABIR TO DETERMINE ON BOTTOM OVEN NOT HEA…"
type textarea "x"
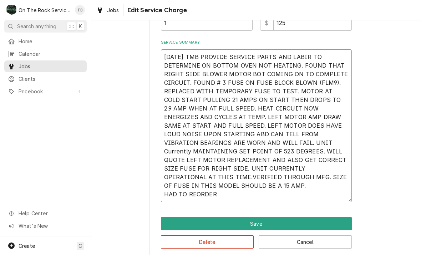
type textarea "9/25/25 TMB PROVIDE SERVICE PARTS AND LABIR TO DETERMINE ON BOTTOM OVEN NOT HEA…"
type textarea "x"
type textarea "9/25/25 TMB PROVIDE SERVICE PARTS AND LABIR TO DETERMINE ON BOTTOM OVEN NOT HEA…"
type textarea "x"
type textarea "9/25/25 TMB PROVIDE SERVICE PARTS AND LABIR TO DETERMINE ON BOTTOM OVEN NOT HEA…"
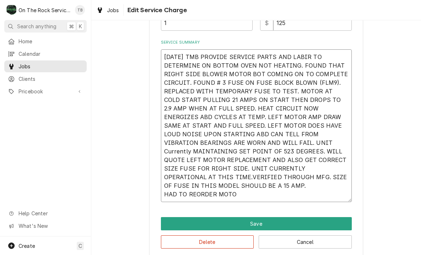
type textarea "x"
type textarea "9/25/25 TMB PROVIDE SERVICE PARTS AND LABIR TO DETERMINE ON BOTTOM OVEN NOT HEA…"
type textarea "x"
type textarea "9/25/25 TMB PROVIDE SERVICE PARTS AND LABIR TO DETERMINE ON BOTTOM OVEN NOT HEA…"
type textarea "x"
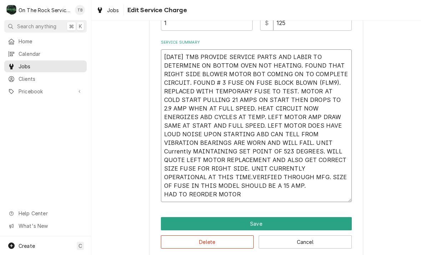
type textarea "9/25/25 TMB PROVIDE SERVICE PARTS AND LABIR TO DETERMINE ON BOTTOM OVEN NOT HEA…"
type textarea "x"
type textarea "9/25/25 TMB PROVIDE SERVICE PARTS AND LABIR TO DETERMINE ON BOTTOM OVEN NOT HEA…"
type textarea "x"
type textarea "9/25/25 TMB PROVIDE SERVICE PARTS AND LABIR TO DETERMINE ON BOTTOM OVEN NOT HEA…"
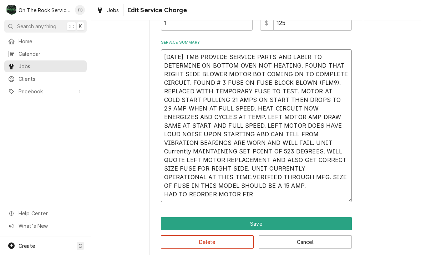
type textarea "x"
type textarea "9/25/25 TMB PROVIDE SERVICE PARTS AND LABIR TO DETERMINE ON BOTTOM OVEN NOT HEA…"
type textarea "x"
type textarea "9/25/25 TMB PROVIDE SERVICE PARTS AND LABIR TO DETERMINE ON BOTTOM OVEN NOT HEA…"
type textarea "x"
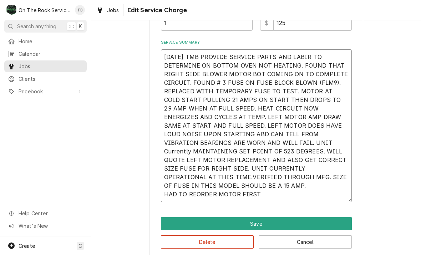
type textarea "9/25/25 TMB PROVIDE SERVICE PARTS AND LABIR TO DETERMINE ON BOTTOM OVEN NOT HEA…"
type textarea "x"
type textarea "9/25/25 TMB PROVIDE SERVICE PARTS AND LABIR TO DETERMINE ON BOTTOM OVEN NOT HEA…"
type textarea "x"
type textarea "9/25/25 TMB PROVIDE SERVICE PARTS AND LABIR TO DETERMINE ON BOTTOM OVEN NOT HEA…"
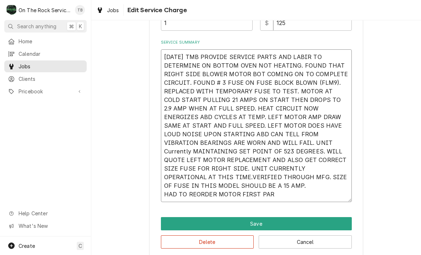
type textarea "x"
type textarea "9/25/25 TMB PROVIDE SERVICE PARTS AND LABIR TO DETERMINE ON BOTTOM OVEN NOT HEA…"
type textarea "x"
type textarea "9/25/25 TMB PROVIDE SERVICE PARTS AND LABIR TO DETERMINE ON BOTTOM OVEN NOT HEA…"
type textarea "x"
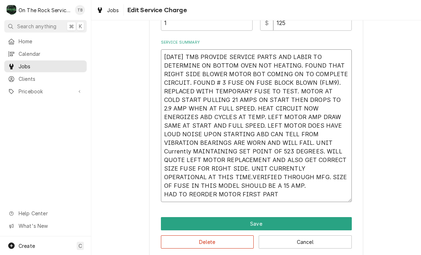
type textarea "9/25/25 TMB PROVIDE SERVICE PARTS AND LABIR TO DETERMINE ON BOTTOM OVEN NOT HEA…"
type textarea "x"
type textarea "9/25/25 TMB PROVIDE SERVICE PARTS AND LABIR TO DETERMINE ON BOTTOM OVEN NOT HEA…"
type textarea "x"
type textarea "9/25/25 TMB PROVIDE SERVICE PARTS AND LABIR TO DETERMINE ON BOTTOM OVEN NOT HEA…"
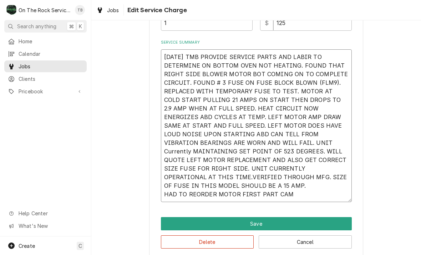
type textarea "x"
type textarea "9/25/25 TMB PROVIDE SERVICE PARTS AND LABIR TO DETERMINE ON BOTTOM OVEN NOT HEA…"
type textarea "x"
type textarea "9/25/25 TMB PROVIDE SERVICE PARTS AND LABIR TO DETERMINE ON BOTTOM OVEN NOT HEA…"
type textarea "x"
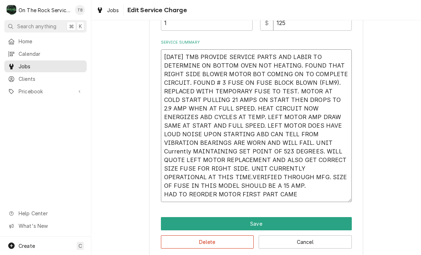
type textarea "9/25/25 TMB PROVIDE SERVICE PARTS AND LABIR TO DETERMINE ON BOTTOM OVEN NOT HEA…"
type textarea "x"
type textarea "9/25/25 TMB PROVIDE SERVICE PARTS AND LABIR TO DETERMINE ON BOTTOM OVEN NOT HEA…"
type textarea "x"
type textarea "9/25/25 TMB PROVIDE SERVICE PARTS AND LABIR TO DETERMINE ON BOTTOM OVEN NOT HEA…"
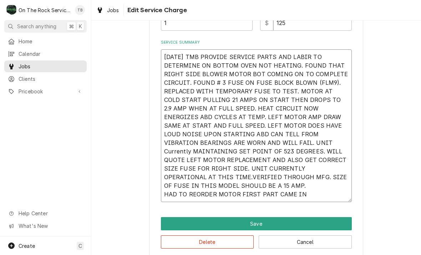
type textarea "x"
type textarea "9/25/25 TMB PROVIDE SERVICE PARTS AND LABIR TO DETERMINE ON BOTTOM OVEN NOT HEA…"
type textarea "x"
type textarea "9/25/25 TMB PROVIDE SERVICE PARTS AND LABIR TO DETERMINE ON BOTTOM OVEN NOT HEA…"
type textarea "x"
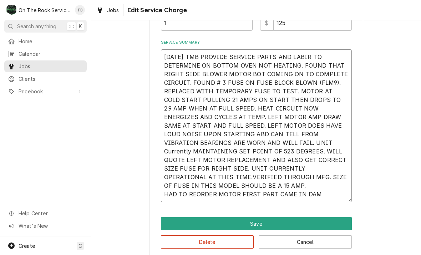
type textarea "9/25/25 TMB PROVIDE SERVICE PARTS AND LABIR TO DETERMINE ON BOTTOM OVEN NOT HEA…"
type textarea "x"
type textarea "9/25/25 TMB PROVIDE SERVICE PARTS AND LABIR TO DETERMINE ON BOTTOM OVEN NOT HEA…"
type textarea "x"
type textarea "9/25/25 TMB PROVIDE SERVICE PARTS AND LABIR TO DETERMINE ON BOTTOM OVEN NOT HEA…"
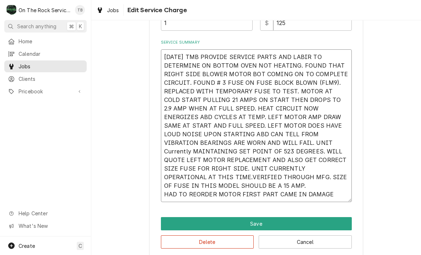
type textarea "x"
type textarea "9/25/25 TMB PROVIDE SERVICE PARTS AND LABIR TO DETERMINE ON BOTTOM OVEN NOT HEA…"
type textarea "x"
type textarea "9/25/25 TMB PROVIDE SERVICE PARTS AND LABIR TO DETERMINE ON BOTTOM OVEN NOT HEA…"
type textarea "x"
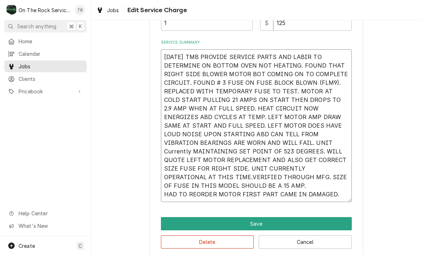
type textarea "9/25/25 TMB PROVIDE SERVICE PARTS AND LABIR TO DETERMINE ON BOTTOM OVEN NOT HEA…"
type textarea "x"
type textarea "9/25/25 TMB PROVIDE SERVICE PARTS AND LABIR TO DETERMINE ON BOTTOM OVEN NOT HEA…"
type textarea "x"
type textarea "9/25/25 TMB PROVIDE SERVICE PARTS AND LABIR TO DETERMINE ON BOTTOM OVEN NOT HEA…"
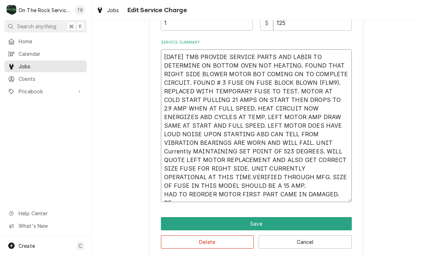
type textarea "x"
type textarea "9/25/25 TMB PROVIDE SERVICE PARTS AND LABIR TO DETERMINE ON BOTTOM OVEN NOT HEA…"
type textarea "x"
type textarea "9/25/25 TMB PROVIDE SERVICE PARTS AND LABIR TO DETERMINE ON BOTTOM OVEN NOT HEA…"
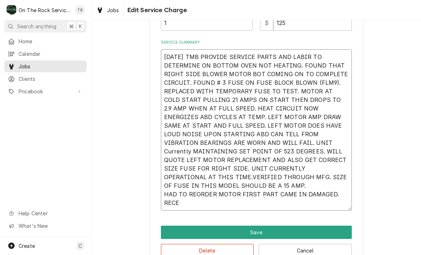
type textarea "x"
type textarea "9/25/25 TMB PROVIDE SERVICE PARTS AND LABIR TO DETERMINE ON BOTTOM OVEN NOT HEA…"
type textarea "x"
type textarea "9/25/25 TMB PROVIDE SERVICE PARTS AND LABIR TO DETERMINE ON BOTTOM OVEN NOT HEA…"
type textarea "x"
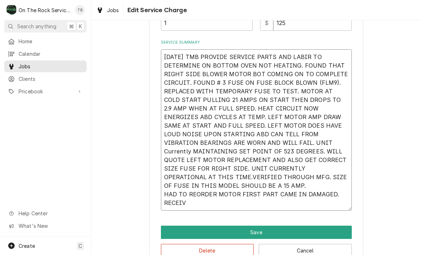
type textarea "9/25/25 TMB PROVIDE SERVICE PARTS AND LABIR TO DETERMINE ON BOTTOM OVEN NOT HEA…"
type textarea "x"
type textarea "9/25/25 TMB PROVIDE SERVICE PARTS AND LABIR TO DETERMINE ON BOTTOM OVEN NOT HEA…"
type textarea "x"
type textarea "9/25/25 TMB PROVIDE SERVICE PARTS AND LABIR TO DETERMINE ON BOTTOM OVEN NOT HEA…"
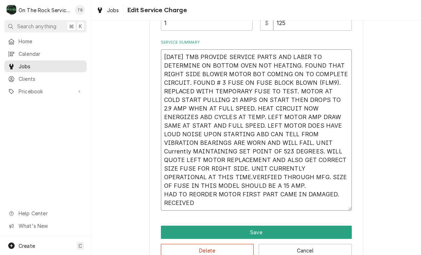
type textarea "x"
type textarea "9/25/25 TMB PROVIDE SERVICE PARTS AND LABIR TO DETERMINE ON BOTTOM OVEN NOT HEA…"
type textarea "x"
type textarea "9/25/25 TMB PROVIDE SERVICE PARTS AND LABIR TO DETERMINE ON BOTTOM OVEN NOT HEA…"
type textarea "x"
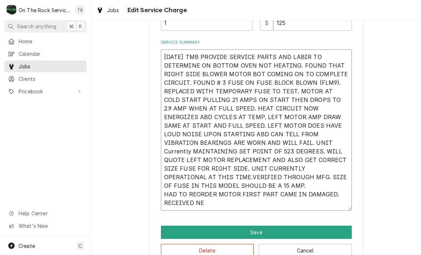
type textarea "9/25/25 TMB PROVIDE SERVICE PARTS AND LABIR TO DETERMINE ON BOTTOM OVEN NOT HEA…"
type textarea "x"
type textarea "9/25/25 TMB PROVIDE SERVICE PARTS AND LABIR TO DETERMINE ON BOTTOM OVEN NOT HEA…"
type textarea "x"
type textarea "9/25/25 TMB PROVIDE SERVICE PARTS AND LABIR TO DETERMINE ON BOTTOM OVEN NOT HEA…"
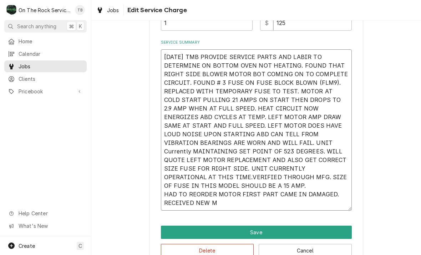
type textarea "x"
type textarea "9/25/25 TMB PROVIDE SERVICE PARTS AND LABIR TO DETERMINE ON BOTTOM OVEN NOT HEA…"
type textarea "x"
type textarea "9/25/25 TMB PROVIDE SERVICE PARTS AND LABIR TO DETERMINE ON BOTTOM OVEN NOT HEA…"
type textarea "x"
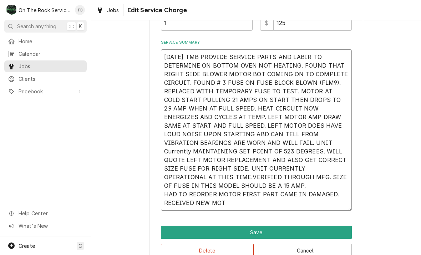
type textarea "9/25/25 TMB PROVIDE SERVICE PARTS AND LABIR TO DETERMINE ON BOTTOM OVEN NOT HEA…"
type textarea "x"
type textarea "9/25/25 TMB PROVIDE SERVICE PARTS AND LABIR TO DETERMINE ON BOTTOM OVEN NOT HEA…"
type textarea "x"
type textarea "9/25/25 TMB PROVIDE SERVICE PARTS AND LABIR TO DETERMINE ON BOTTOM OVEN NOT HEA…"
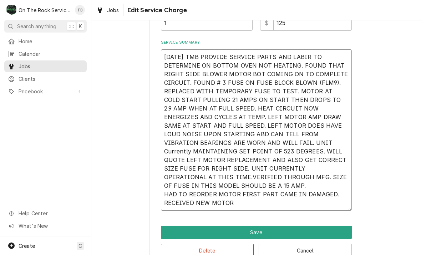
type textarea "x"
type textarea "9/25/25 TMB PROVIDE SERVICE PARTS AND LABIR TO DETERMINE ON BOTTOM OVEN NOT HEA…"
type textarea "x"
type textarea "9/25/25 TMB PROVIDE SERVICE PARTS AND LABIR TO DETERMINE ON BOTTOM OVEN NOT HEA…"
type textarea "x"
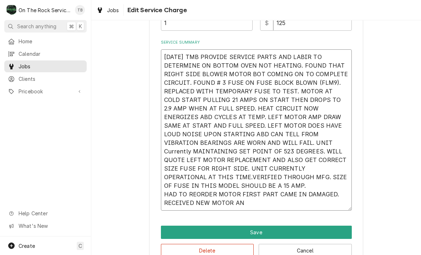
type textarea "9/25/25 TMB PROVIDE SERVICE PARTS AND LABIR TO DETERMINE ON BOTTOM OVEN NOT HEA…"
type textarea "x"
type textarea "9/25/25 TMB PROVIDE SERVICE PARTS AND LABIR TO DETERMINE ON BOTTOM OVEN NOT HEA…"
type textarea "x"
type textarea "9/25/25 TMB PROVIDE SERVICE PARTS AND LABIR TO DETERMINE ON BOTTOM OVEN NOT HEA…"
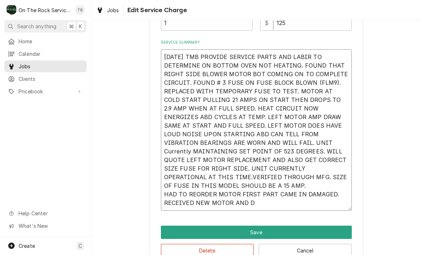
type textarea "x"
type textarea "9/25/25 TMB PROVIDE SERVICE PARTS AND LABIR TO DETERMINE ON BOTTOM OVEN NOT HEA…"
type textarea "x"
type textarea "9/25/25 TMB PROVIDE SERVICE PARTS AND LABIR TO DETERMINE ON BOTTOM OVEN NOT HEA…"
type textarea "x"
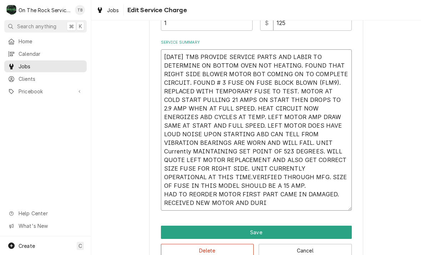
type textarea "9/25/25 TMB PROVIDE SERVICE PARTS AND LABIR TO DETERMINE ON BOTTOM OVEN NOT HEA…"
type textarea "x"
type textarea "9/25/25 TMB PROVIDE SERVICE PARTS AND LABIR TO DETERMINE ON BOTTOM OVEN NOT HEA…"
type textarea "x"
type textarea "9/25/25 TMB PROVIDE SERVICE PARTS AND LABIR TO DETERMINE ON BOTTOM OVEN NOT HEA…"
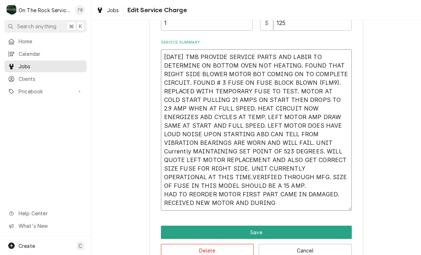
type textarea "x"
type textarea "9/25/25 TMB PROVIDE SERVICE PARTS AND LABIR TO DETERMINE ON BOTTOM OVEN NOT HEA…"
type textarea "x"
type textarea "9/25/25 TMB PROVIDE SERVICE PARTS AND LABIR TO DETERMINE ON BOTTOM OVEN NOT HEA…"
type textarea "x"
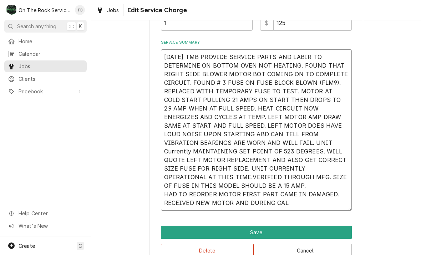
type textarea "9/25/25 TMB PROVIDE SERVICE PARTS AND LABIR TO DETERMINE ON BOTTOM OVEN NOT HEA…"
type textarea "x"
type textarea "9/25/25 TMB PROVIDE SERVICE PARTS AND LABIR TO DETERMINE ON BOTTOM OVEN NOT HEA…"
type textarea "x"
type textarea "9/25/25 TMB PROVIDE SERVICE PARTS AND LABIR TO DETERMINE ON BOTTOM OVEN NOT HEA…"
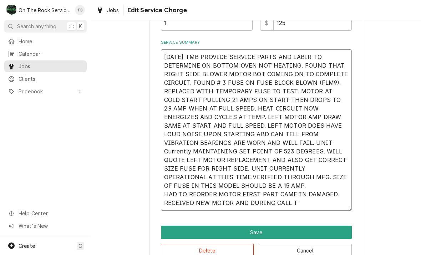
type textarea "x"
type textarea "9/25/25 TMB PROVIDE SERVICE PARTS AND LABIR TO DETERMINE ON BOTTOM OVEN NOT HEA…"
type textarea "x"
type textarea "9/25/25 TMB PROVIDE SERVICE PARTS AND LABIR TO DETERMINE ON BOTTOM OVEN NOT HEA…"
type textarea "x"
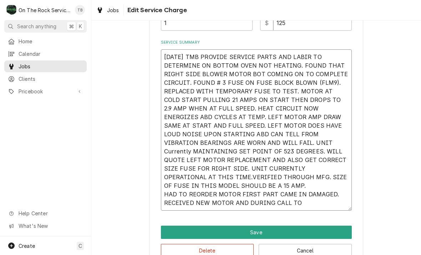
type textarea "9/25/25 TMB PROVIDE SERVICE PARTS AND LABIR TO DETERMINE ON BOTTOM OVEN NOT HEA…"
type textarea "x"
type textarea "9/25/25 TMB PROVIDE SERVICE PARTS AND LABIR TO DETERMINE ON BOTTOM OVEN NOT HEA…"
type textarea "x"
type textarea "9/25/25 TMB PROVIDE SERVICE PARTS AND LABIR TO DETERMINE ON BOTTOM OVEN NOT HEA…"
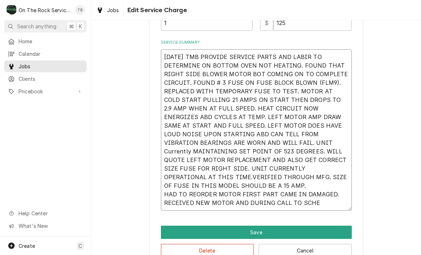
type textarea "x"
type textarea "9/25/25 TMB PROVIDE SERVICE PARTS AND LABIR TO DETERMINE ON BOTTOM OVEN NOT HEA…"
type textarea "x"
type textarea "9/25/25 TMB PROVIDE SERVICE PARTS AND LABIR TO DETERMINE ON BOTTOM OVEN NOT HEA…"
type textarea "x"
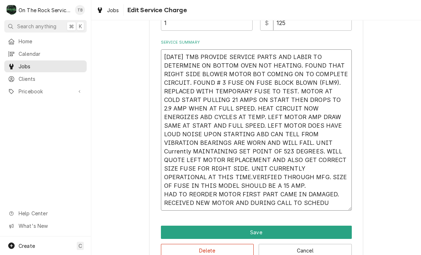
type textarea "9/25/25 TMB PROVIDE SERVICE PARTS AND LABIR TO DETERMINE ON BOTTOM OVEN NOT HEA…"
type textarea "x"
type textarea "9/25/25 TMB PROVIDE SERVICE PARTS AND LABIR TO DETERMINE ON BOTTOM OVEN NOT HEA…"
type textarea "x"
type textarea "9/25/25 TMB PROVIDE SERVICE PARTS AND LABIR TO DETERMINE ON BOTTOM OVEN NOT HEA…"
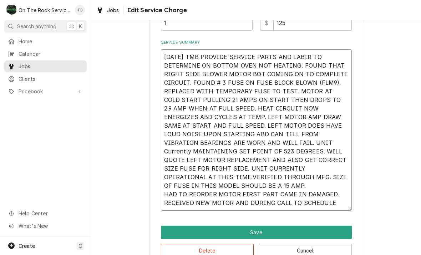
type textarea "x"
type textarea "9/25/25 TMB PROVIDE SERVICE PARTS AND LABIR TO DETERMINE ON BOTTOM OVEN NOT HEA…"
type textarea "x"
type textarea "9/25/25 TMB PROVIDE SERVICE PARTS AND LABIR TO DETERMINE ON BOTTOM OVEN NOT HEA…"
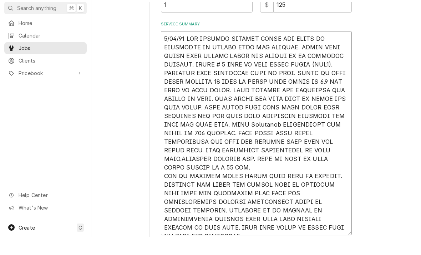
click at [283, 210] on textarea "Service Summary" at bounding box center [256, 151] width 191 height 204
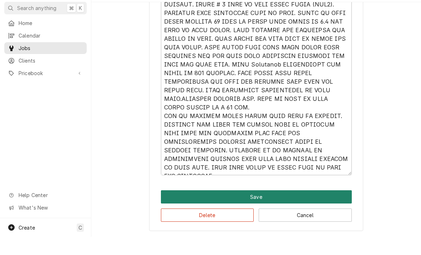
click at [258, 208] on button "Save" at bounding box center [256, 214] width 191 height 13
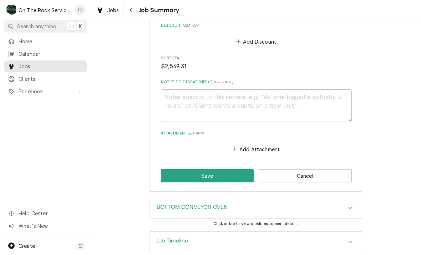
scroll to position [1124, 0]
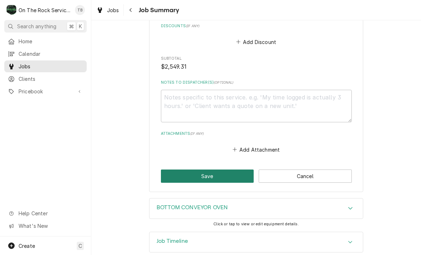
click at [221, 169] on button "Save" at bounding box center [207, 175] width 93 height 13
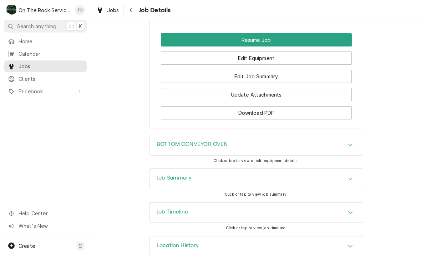
scroll to position [836, 0]
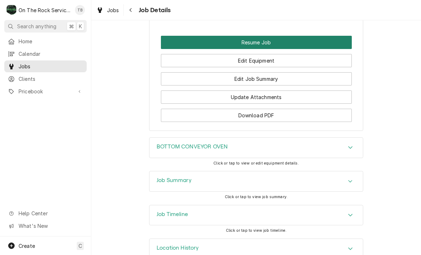
click at [268, 40] on button "Resume Job" at bounding box center [256, 42] width 191 height 13
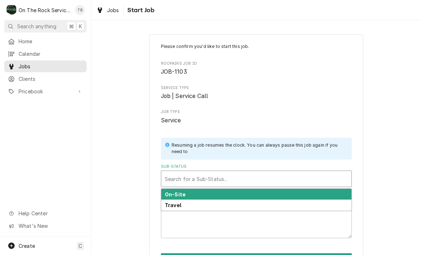
click at [184, 194] on strong "On-Site" at bounding box center [175, 194] width 21 height 6
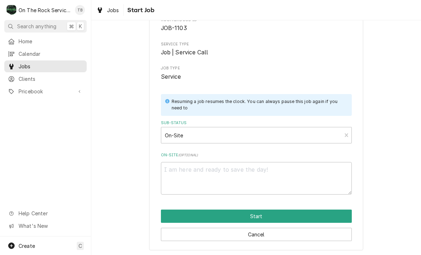
scroll to position [44, 0]
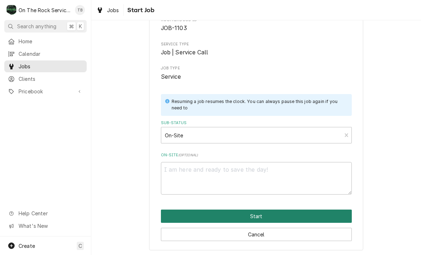
click at [254, 214] on button "Start" at bounding box center [256, 215] width 191 height 13
type textarea "x"
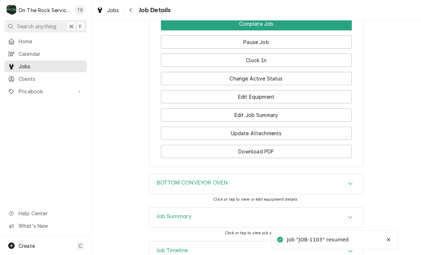
scroll to position [851, 0]
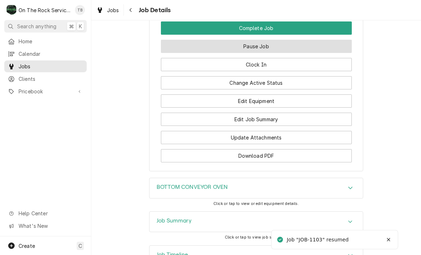
click at [260, 44] on button "Pause Job" at bounding box center [256, 46] width 191 height 13
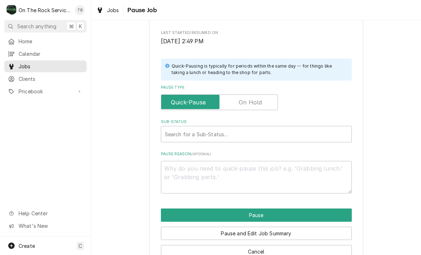
scroll to position [136, 0]
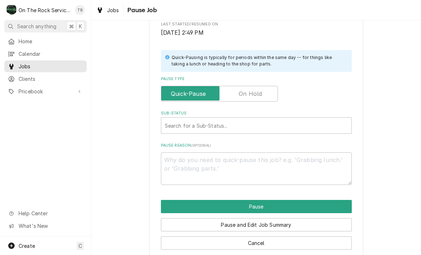
click at [262, 92] on input "Pause Type" at bounding box center [219, 94] width 111 height 16
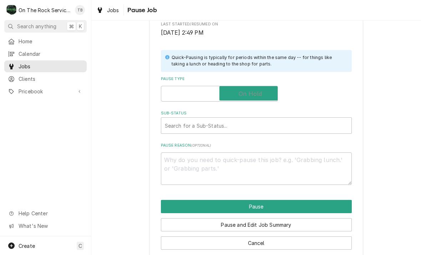
checkbox input "true"
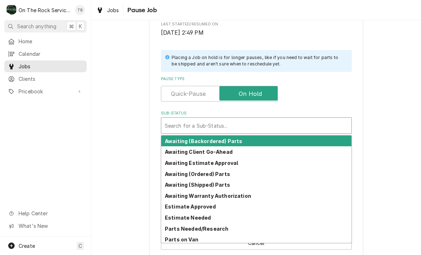
click at [228, 161] on strong "Awaiting Estimate Approval" at bounding box center [201, 163] width 73 height 6
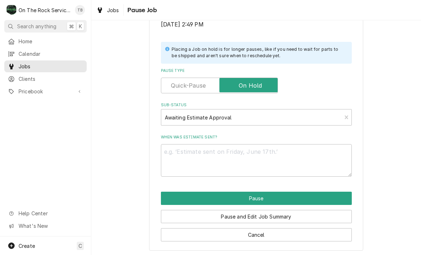
scroll to position [144, 0]
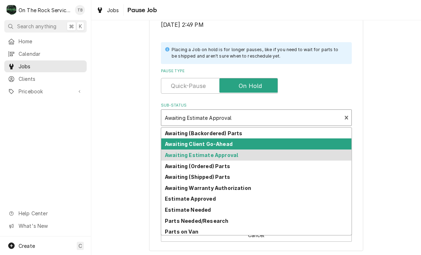
click at [214, 142] on strong "Awaiting Client Go-Ahead" at bounding box center [199, 144] width 68 height 6
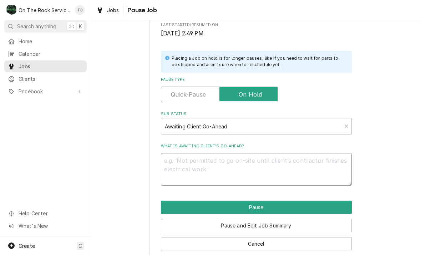
click at [184, 164] on textarea "What is awaiting client’s go-ahead?" at bounding box center [256, 169] width 191 height 32
type textarea "x"
type textarea "C"
type textarea "x"
type textarea "CU"
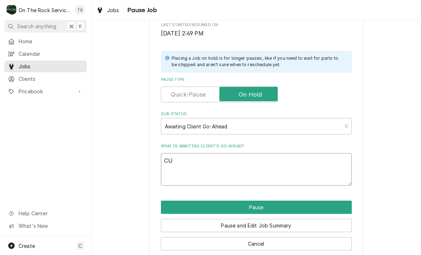
type textarea "x"
type textarea "CUST"
type textarea "x"
type textarea "CUSTO"
type textarea "x"
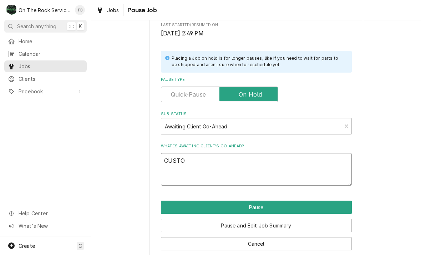
type textarea "CUSTOM"
type textarea "x"
type textarea "CUSTOM"
type textarea "x"
type textarea "CUSTOM T"
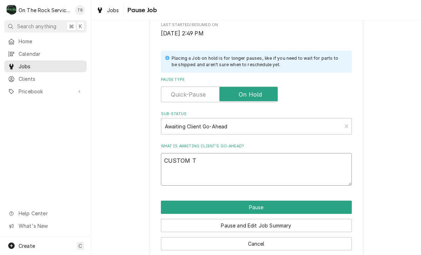
type textarea "x"
type textarea "CUSTOM TO"
type textarea "x"
type textarea "CUSTOM TO"
type textarea "x"
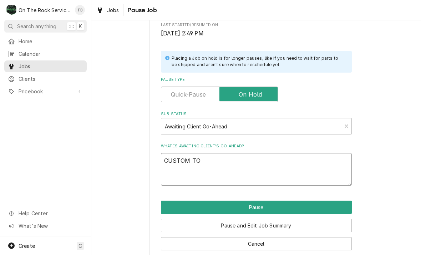
type textarea "CUSTOM TO D"
type textarea "x"
type textarea "CUSTOM TO DE"
type textarea "x"
type textarea "CUSTOM TO DET"
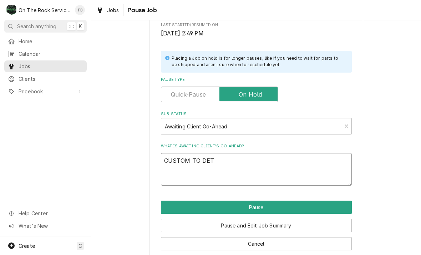
type textarea "x"
type textarea "CUSTOM TO DETE"
type textarea "x"
type textarea "CUSTOM TO DETER"
type textarea "x"
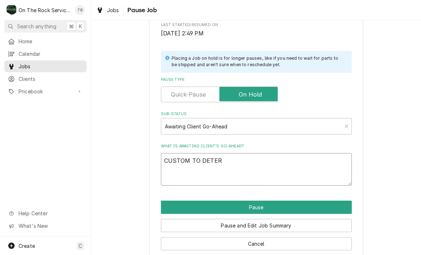
type textarea "CUSTOM TO DETERM"
type textarea "x"
type textarea "CUSTOM TO DETERMI"
type textarea "x"
type textarea "CUSTOM TO DETERMIN"
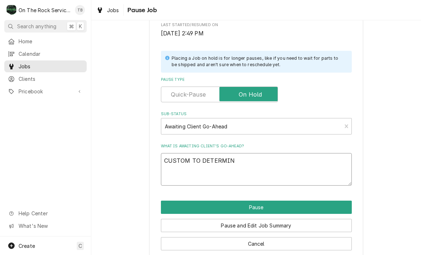
type textarea "x"
type textarea "CUSTOM TO DETERMINE"
type textarea "x"
type textarea "CUSTOM TO DETERMINE I"
type textarea "x"
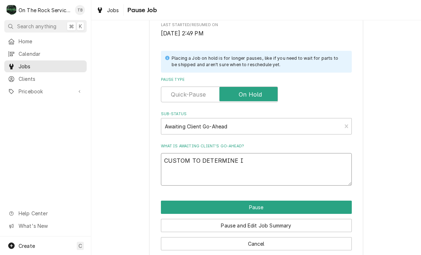
type textarea "CUSTOM TO DETERMINE IS"
type textarea "x"
type textarea "CUSTOM TO DETERMINE I"
type textarea "x"
type textarea "CUSTOM TO DETERMINE IF"
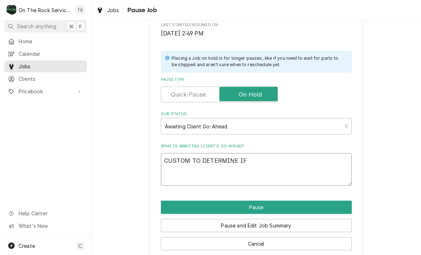
type textarea "x"
type textarea "CUSTOM TO DETERMINE IF"
type textarea "x"
type textarea "CUSTOM TO DETERMINE IF TH"
type textarea "x"
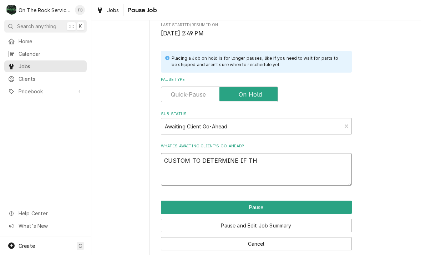
type textarea "CUSTOM TO DETERMINE IF THE"
type textarea "x"
type textarea "CUSTOM TO DETERMINE IF THEY"
type textarea "x"
type textarea "CUSTOM TO DETERMINE IF THEY"
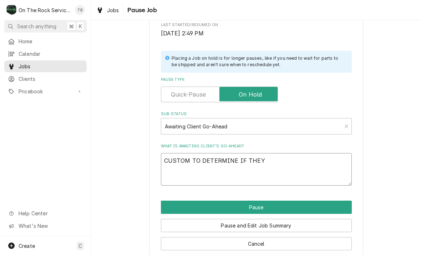
type textarea "x"
type textarea "CUSTOM TO DETERMINE IF THEY A"
type textarea "x"
type textarea "CUSTOM TO DETERMINE IF THEY AR"
type textarea "x"
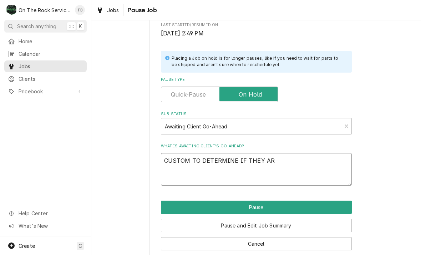
type textarea "CUSTOM TO DETERMINE IF THEY ARE"
type textarea "x"
type textarea "CUSTOM TO DETERMINE IF THEY ARE R"
type textarea "x"
type textarea "CUSTOM TO DETERMINE IF THEY ARE RE"
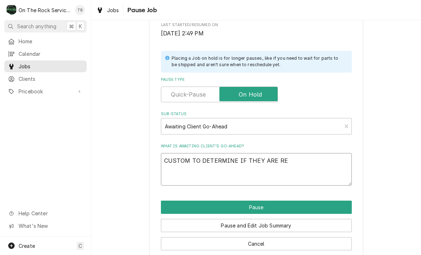
type textarea "x"
type textarea "CUSTOM TO DETERMINE IF THEY ARE REP"
type textarea "x"
type textarea "CUSTOM TO DETERMINE IF THEY ARE REPL"
type textarea "x"
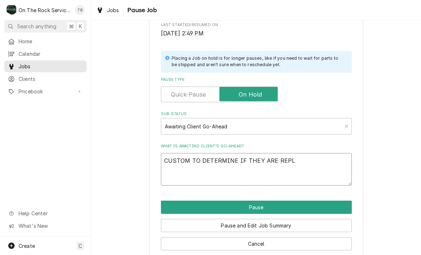
type textarea "CUSTOM TO DETERMINE IF THEY ARE REPLA"
type textarea "x"
type textarea "CUSTOM TO DETERMINE IF THEY ARE REPLAC"
type textarea "x"
type textarea "CUSTOM TO DETERMINE IF THEY ARE REPLACI"
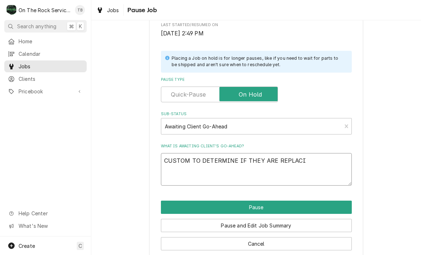
type textarea "x"
type textarea "CUSTOM TO DETERMINE IF THEY ARE REPLACIN"
type textarea "x"
type textarea "CUSTOM TO DETERMINE IF THEY ARE REPLACING"
type textarea "x"
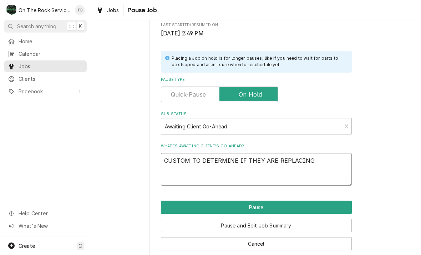
type textarea "CUSTOM TO DETERMINE IF THEY ARE REPLACING"
type textarea "x"
type textarea "CUSTOM TO DETERMINE IF THEY ARE REPLACING O"
type textarea "x"
type textarea "CUSTOM TO DETERMINE IF THEY ARE REPLACING OVE"
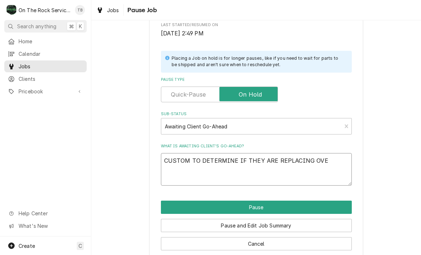
type textarea "x"
type textarea "CUSTOM TO DETERMINE IF THEY ARE REPLACING OVEN"
type textarea "x"
type textarea "CUSTOM TO DETERMINE IF THEY ARE REPLACING OVEN"
type textarea "x"
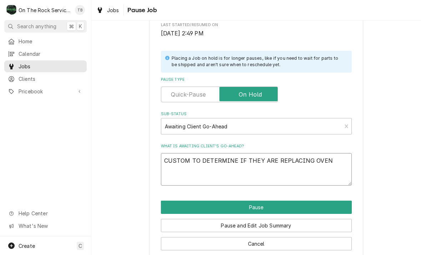
type textarea "CUSTOM TO DETERMINE IF THEY ARE REPLACING OVEN."
type textarea "x"
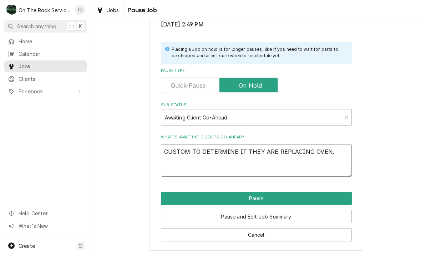
scroll to position [144, 0]
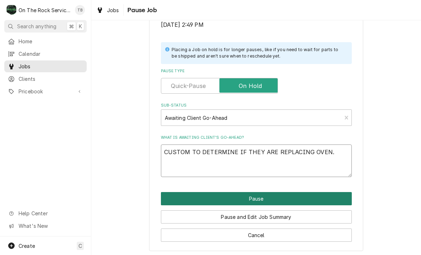
type textarea "CUSTOM TO DETERMINE IF THEY ARE REPLACING OVEN."
click at [255, 196] on button "Pause" at bounding box center [256, 198] width 191 height 13
type textarea "x"
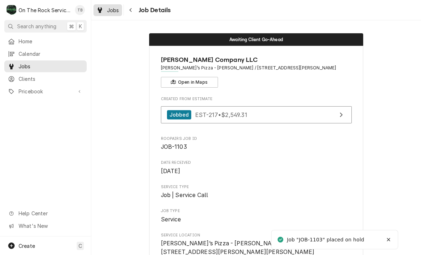
click at [118, 15] on link "Jobs" at bounding box center [108, 10] width 29 height 12
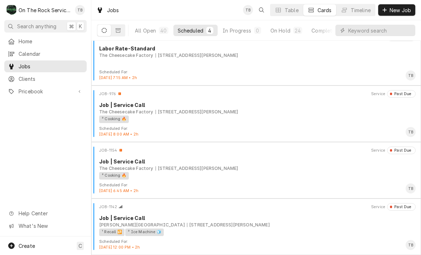
scroll to position [12, 0]
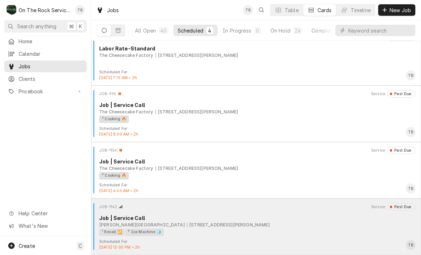
click at [315, 231] on div "¹ Recall 🔁 ² Ice Machine 🧊" at bounding box center [255, 231] width 312 height 7
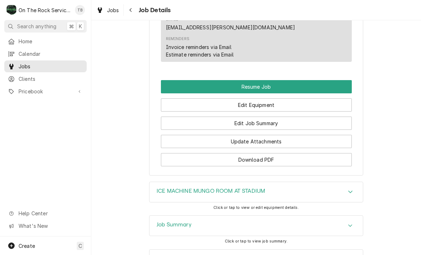
scroll to position [745, 0]
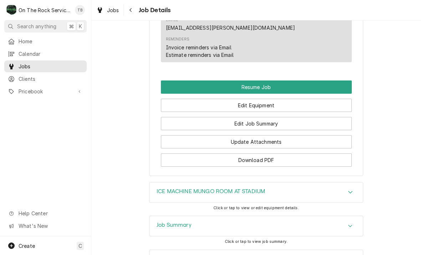
click at [352, 189] on icon "Accordion Header" at bounding box center [350, 192] width 5 height 6
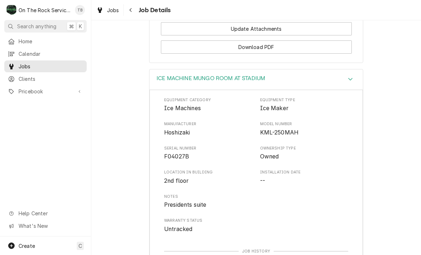
scroll to position [857, 0]
click at [115, 15] on link "Jobs" at bounding box center [108, 10] width 29 height 12
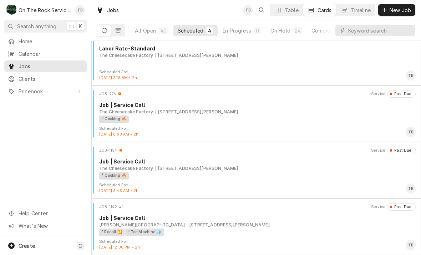
scroll to position [12, 0]
